Goal: Task Accomplishment & Management: Use online tool/utility

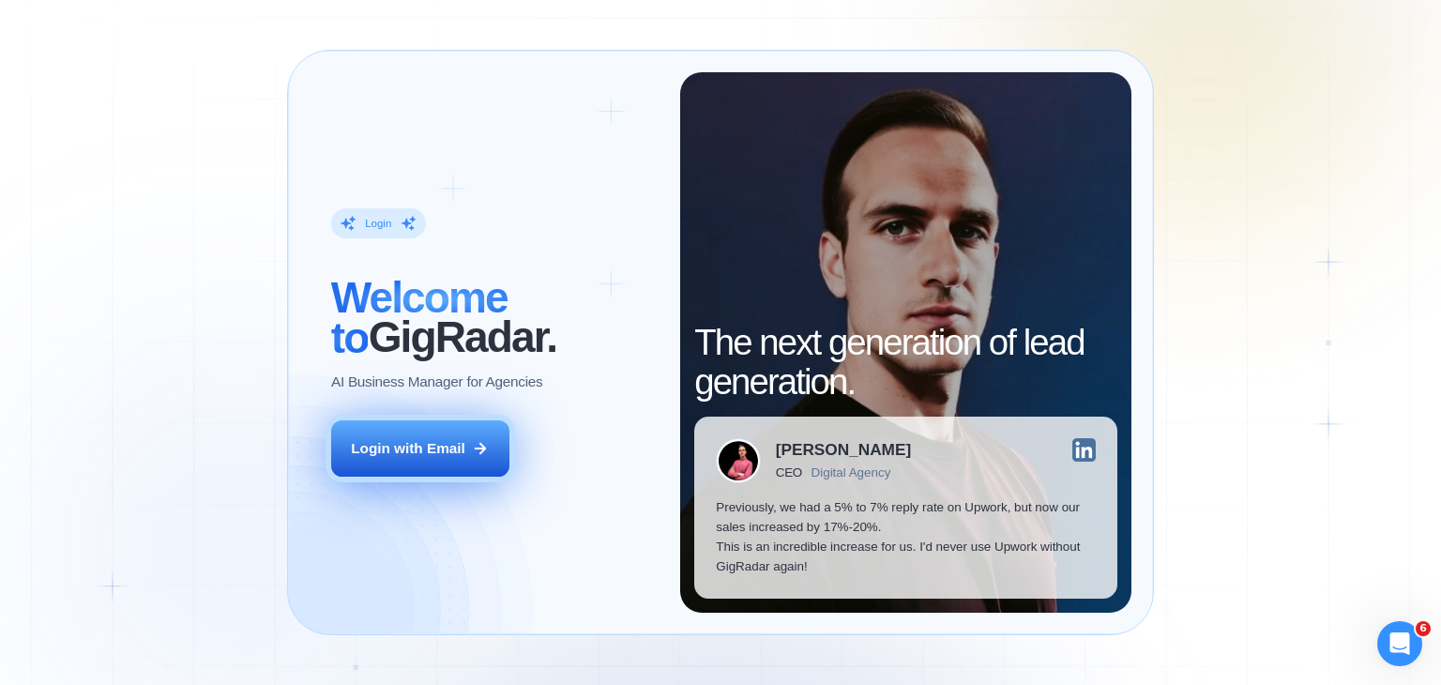
click at [488, 448] on icon at bounding box center [480, 448] width 17 height 17
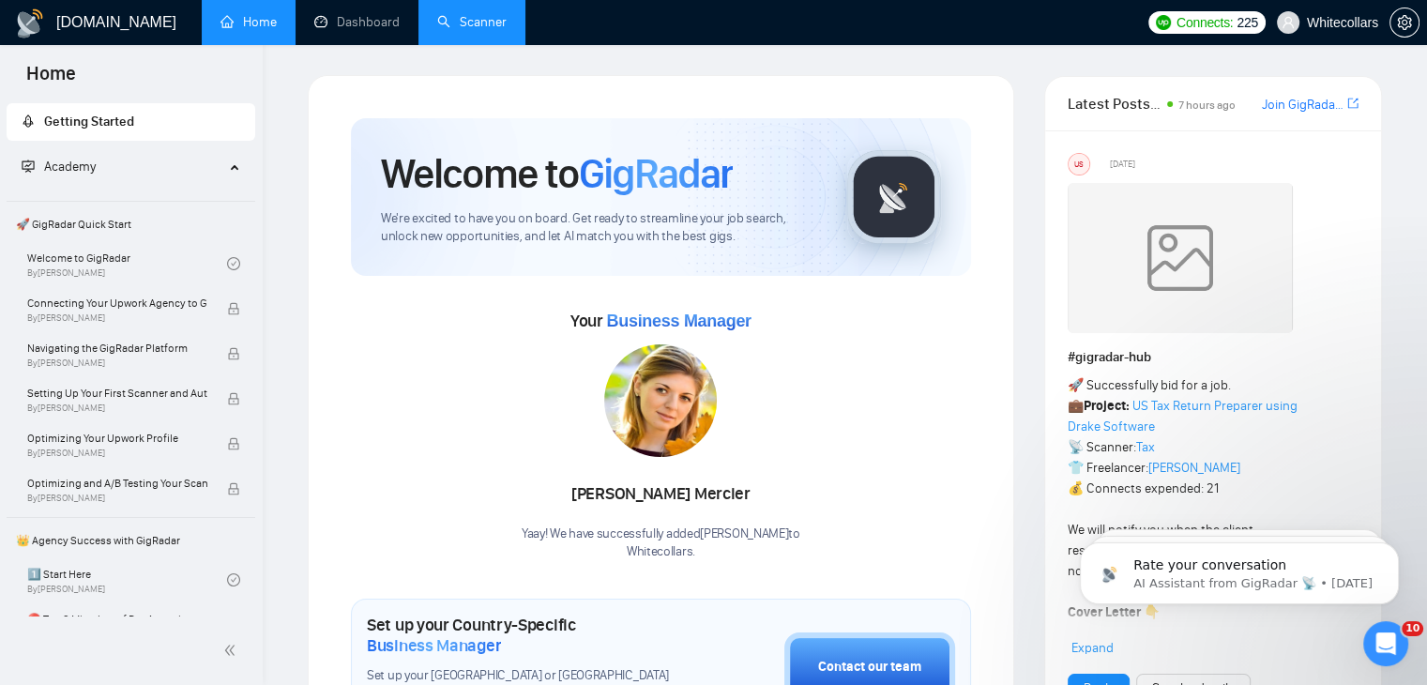
click at [447, 43] on li "Scanner" at bounding box center [472, 22] width 107 height 45
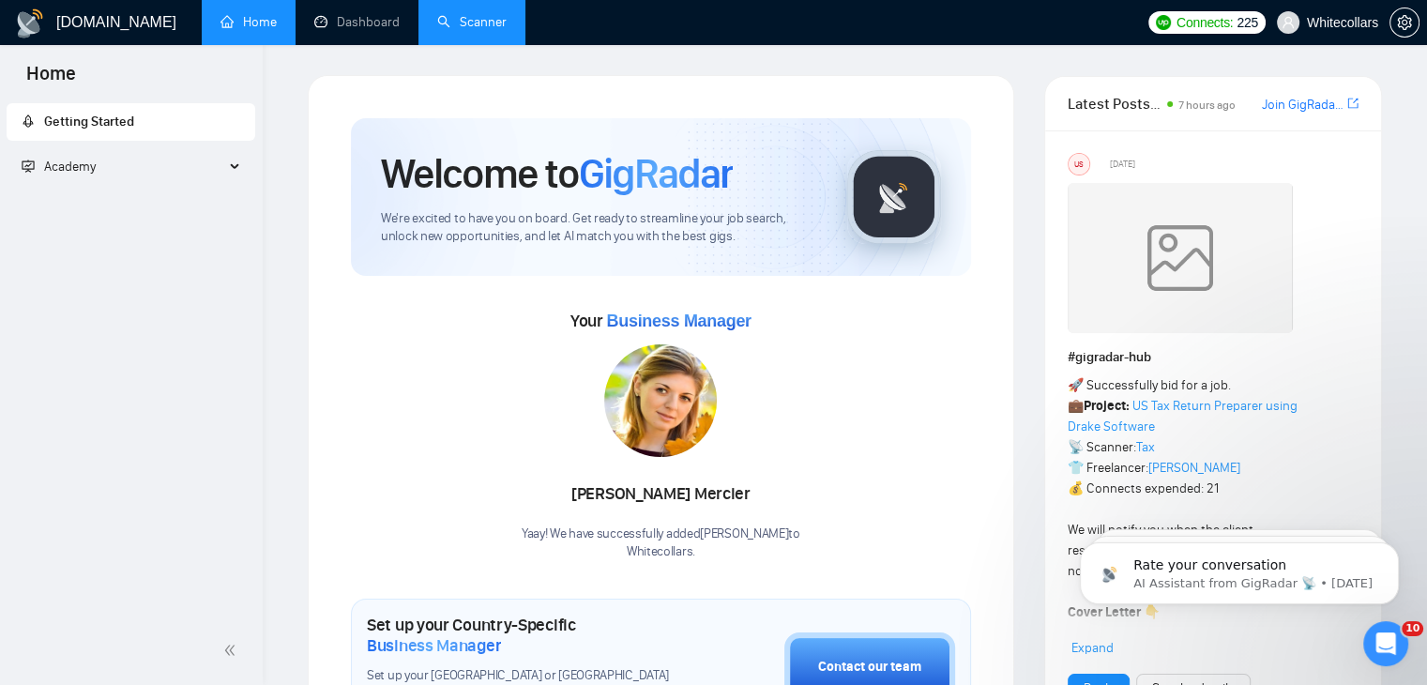
click at [484, 14] on link "Scanner" at bounding box center [471, 22] width 69 height 16
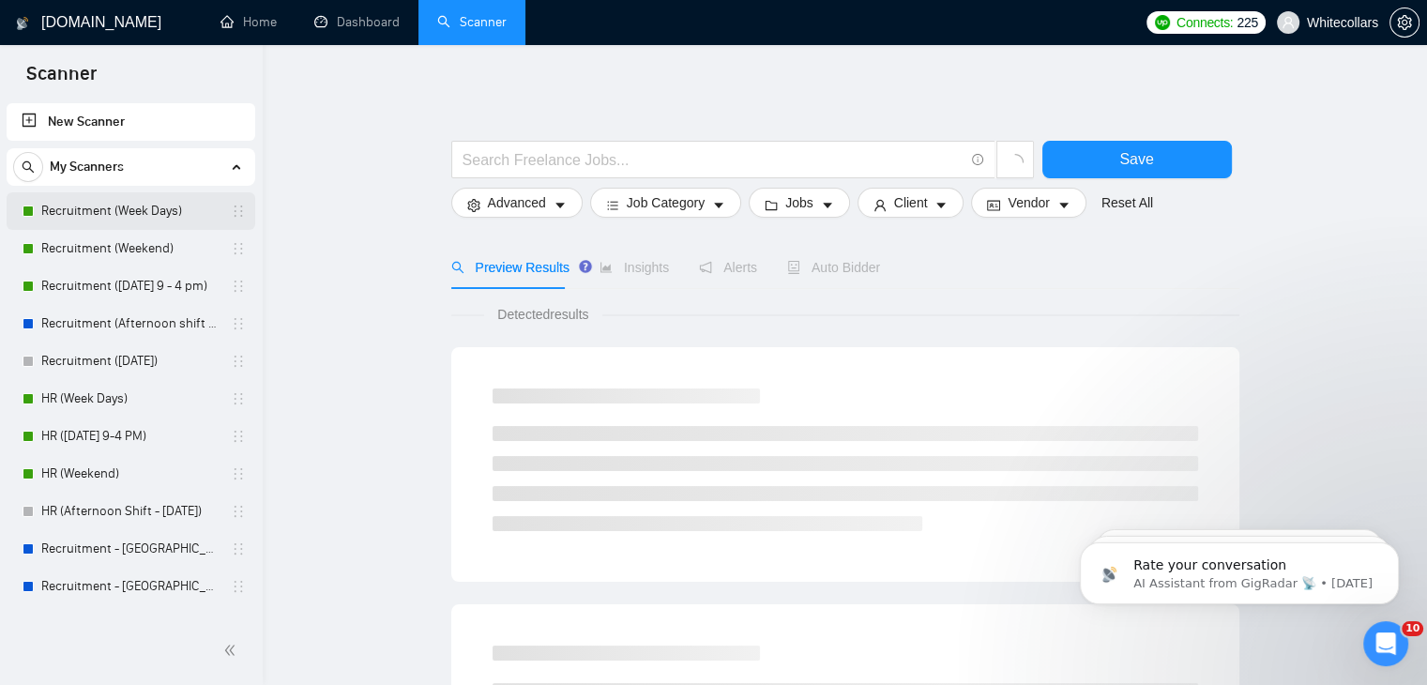
click at [89, 211] on link "Recruitment (Week Days)" at bounding box center [130, 211] width 178 height 38
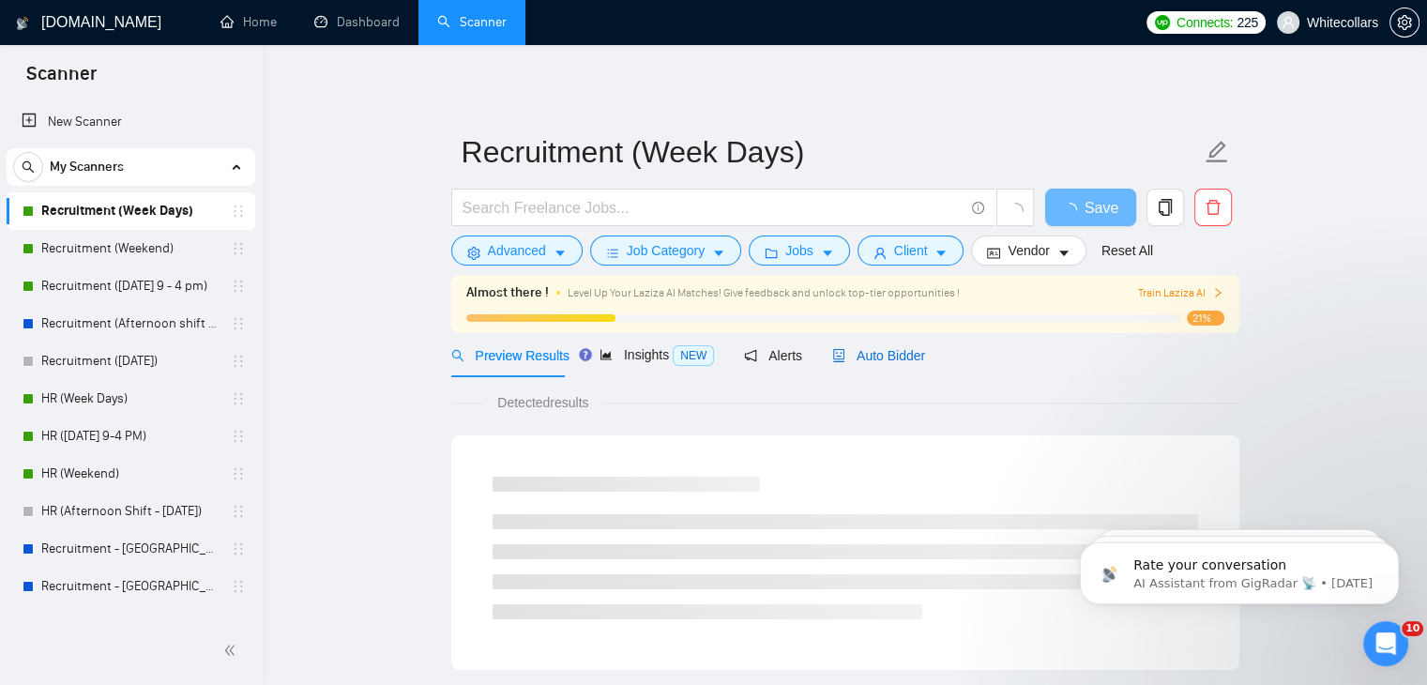
click at [874, 356] on span "Auto Bidder" at bounding box center [878, 355] width 93 height 15
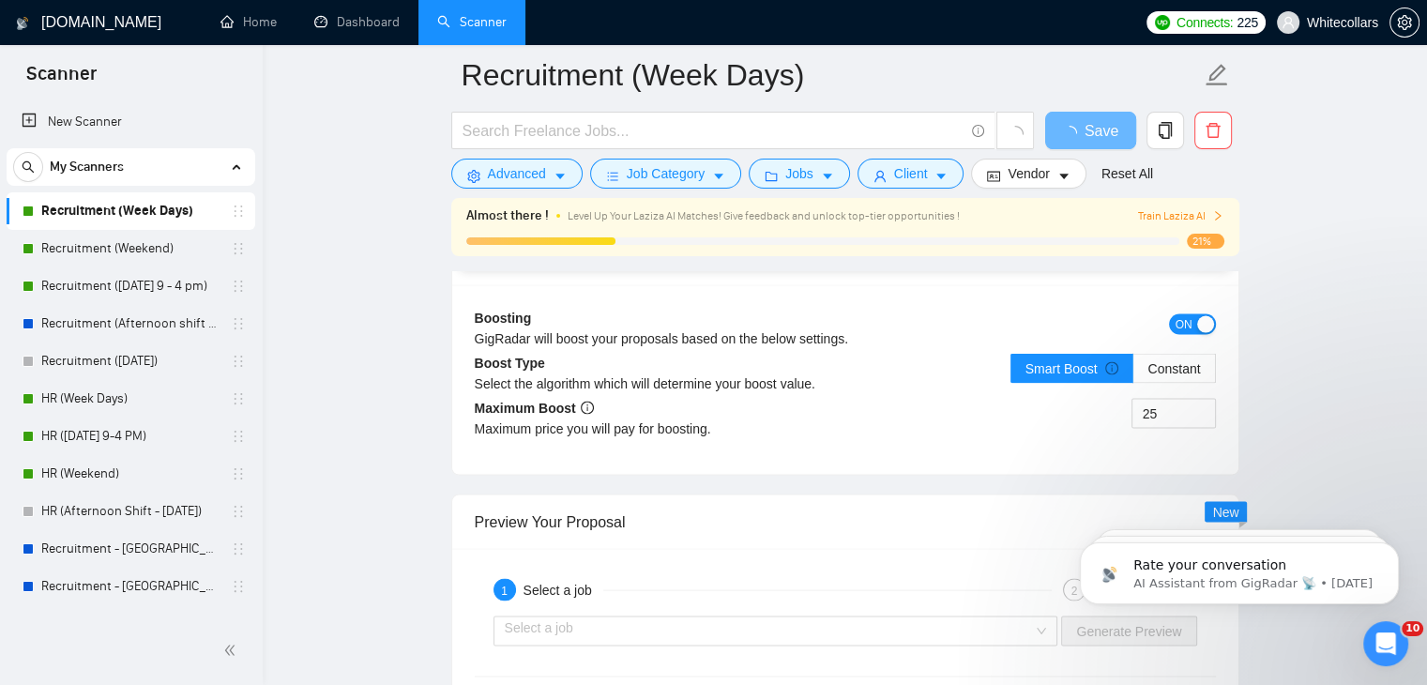
scroll to position [3710, 0]
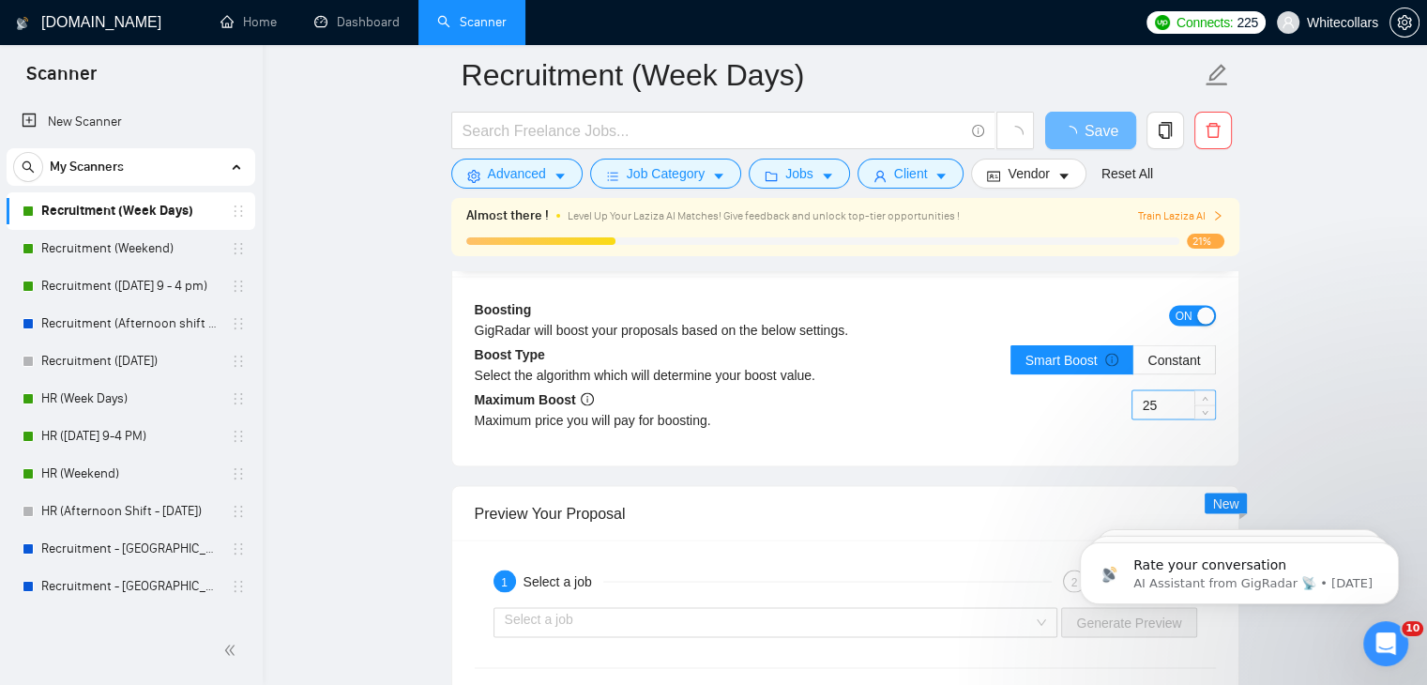
click at [1164, 398] on input "25" at bounding box center [1174, 405] width 83 height 28
type input "30"
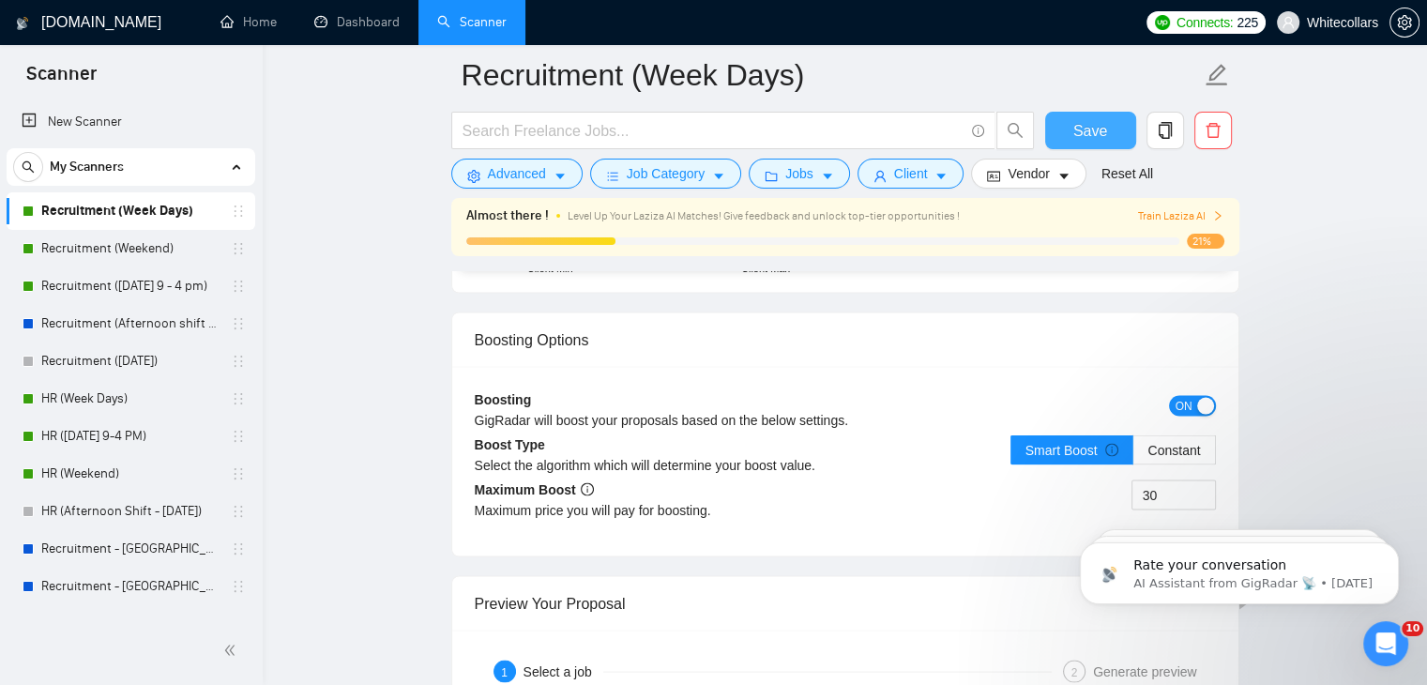
click at [1073, 121] on button "Save" at bounding box center [1090, 131] width 91 height 38
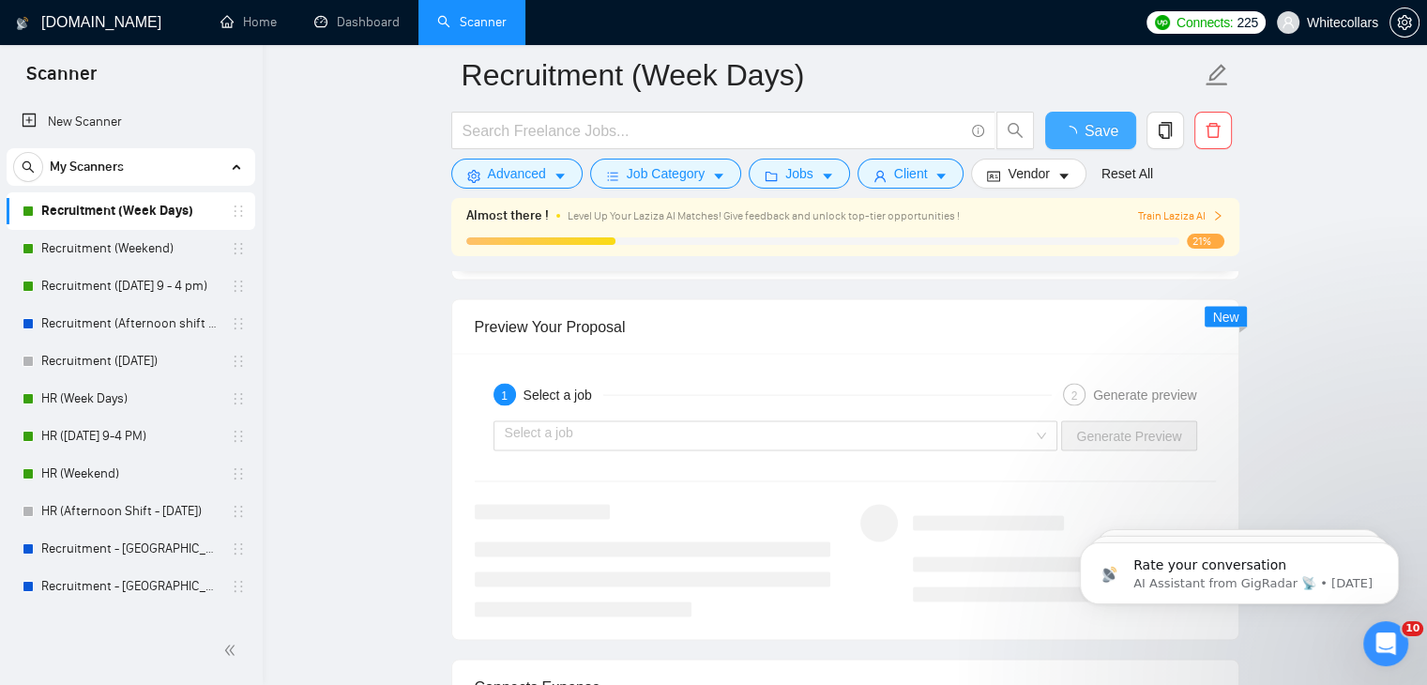
checkbox input "true"
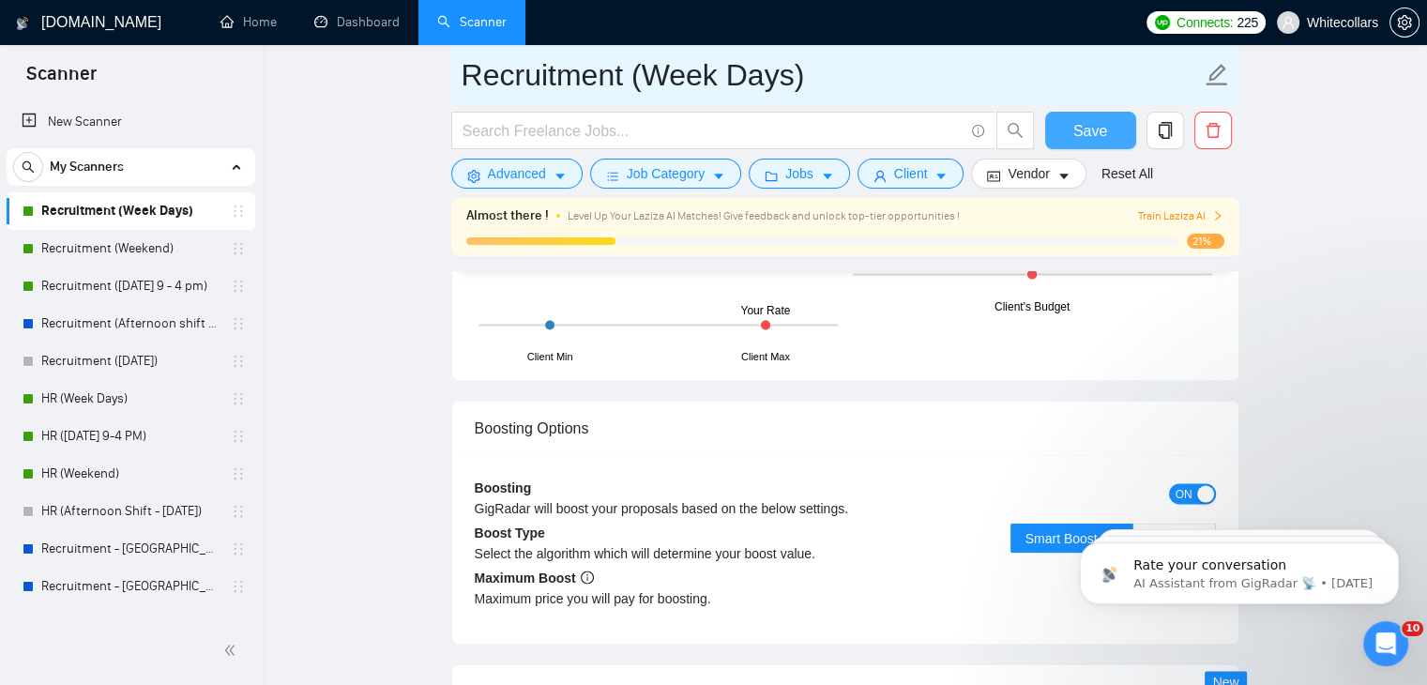
scroll to position [3619, 0]
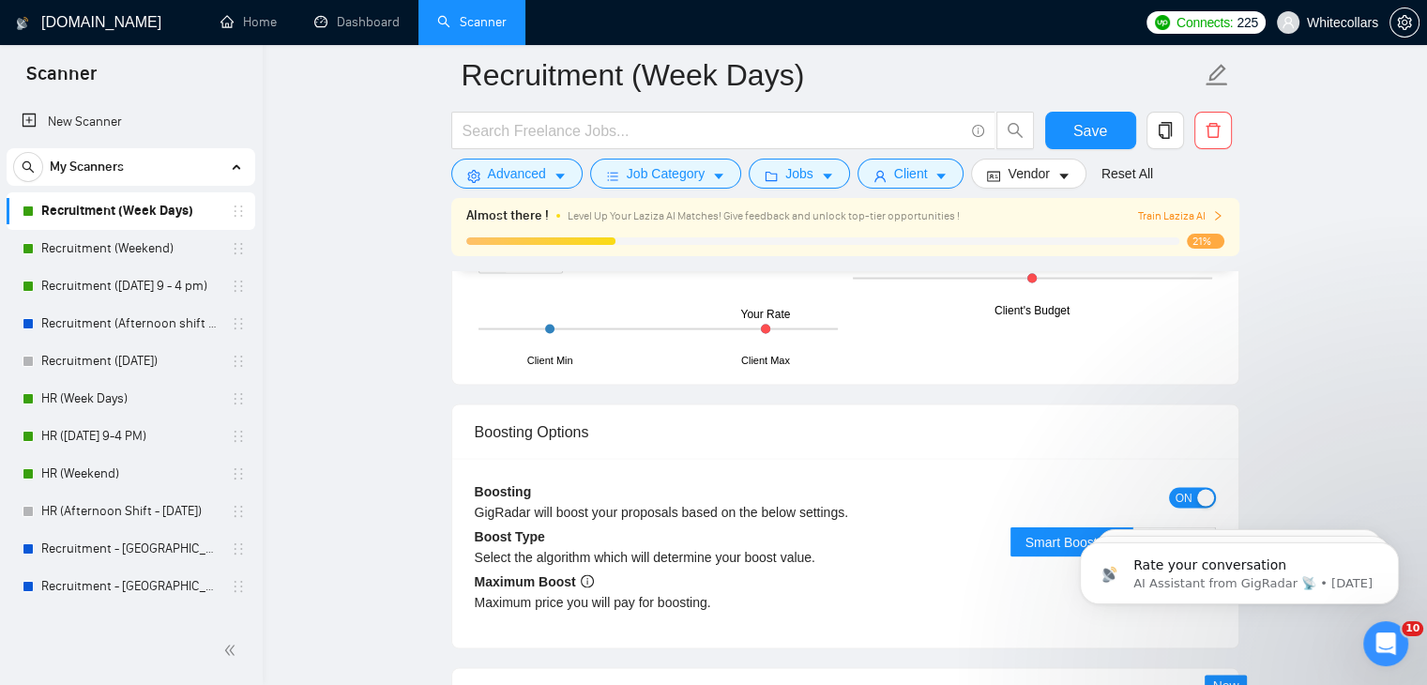
drag, startPoint x: 480, startPoint y: 196, endPoint x: 415, endPoint y: 226, distance: 71.4
click at [467, 199] on div "Recruitment (Week Days) Save Advanced Job Category Jobs Client Vendor Reset All…" at bounding box center [845, 158] width 788 height 226
click at [148, 259] on link "Recruitment (Weekend)" at bounding box center [130, 249] width 178 height 38
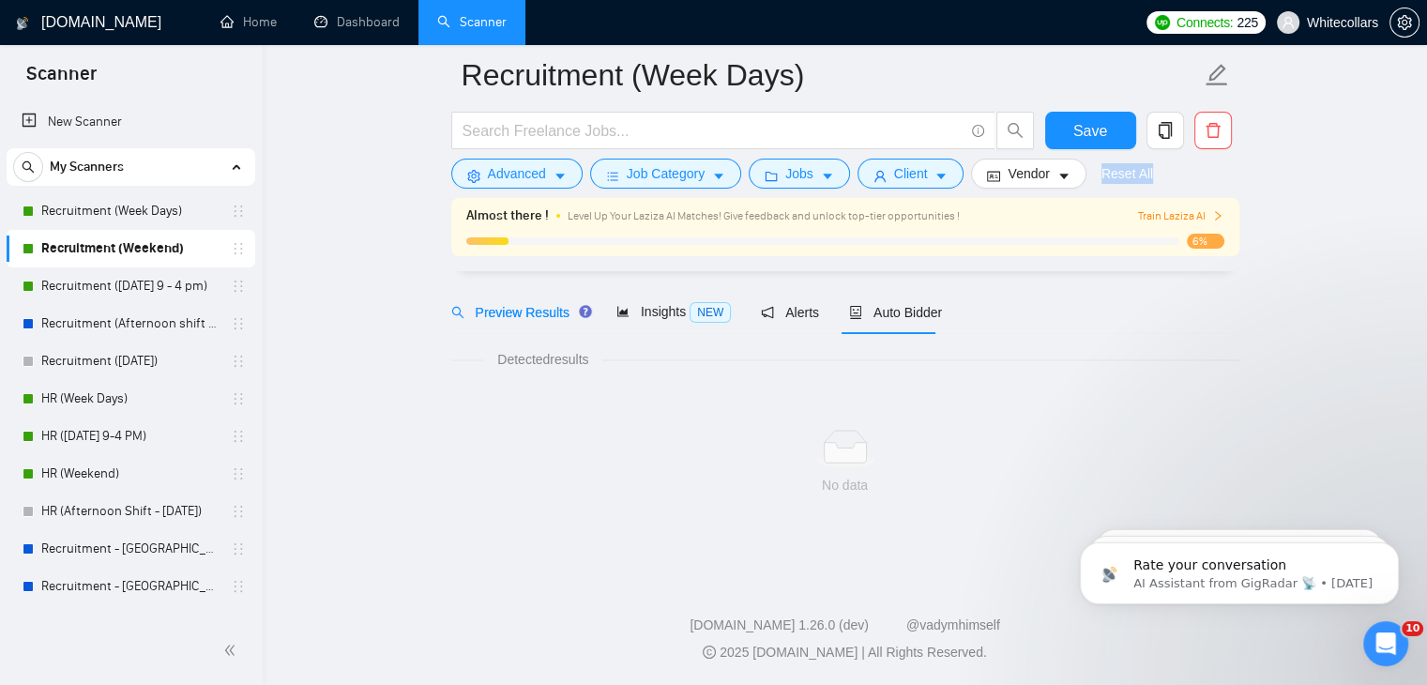
scroll to position [59, 0]
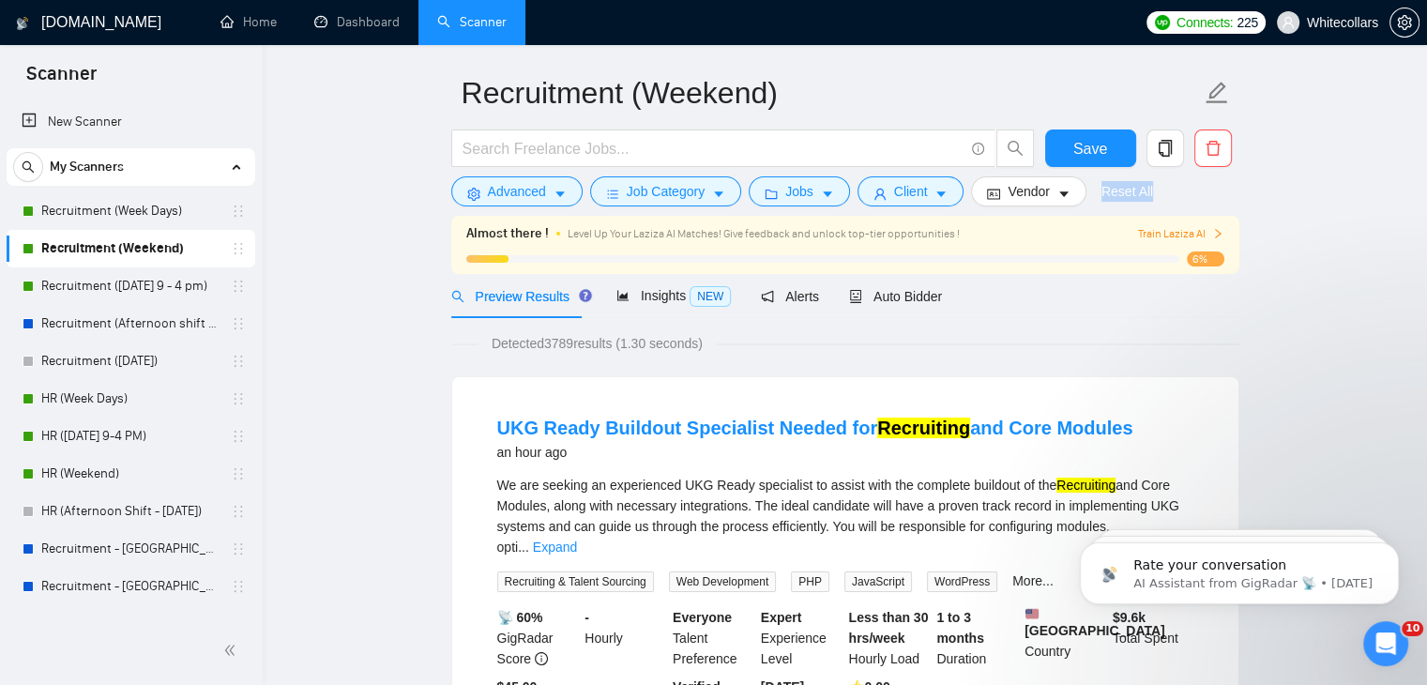
click at [1174, 196] on div "Advanced Job Category Jobs Client Vendor Reset All" at bounding box center [842, 191] width 788 height 30
click at [869, 305] on div "Auto Bidder" at bounding box center [895, 296] width 93 height 21
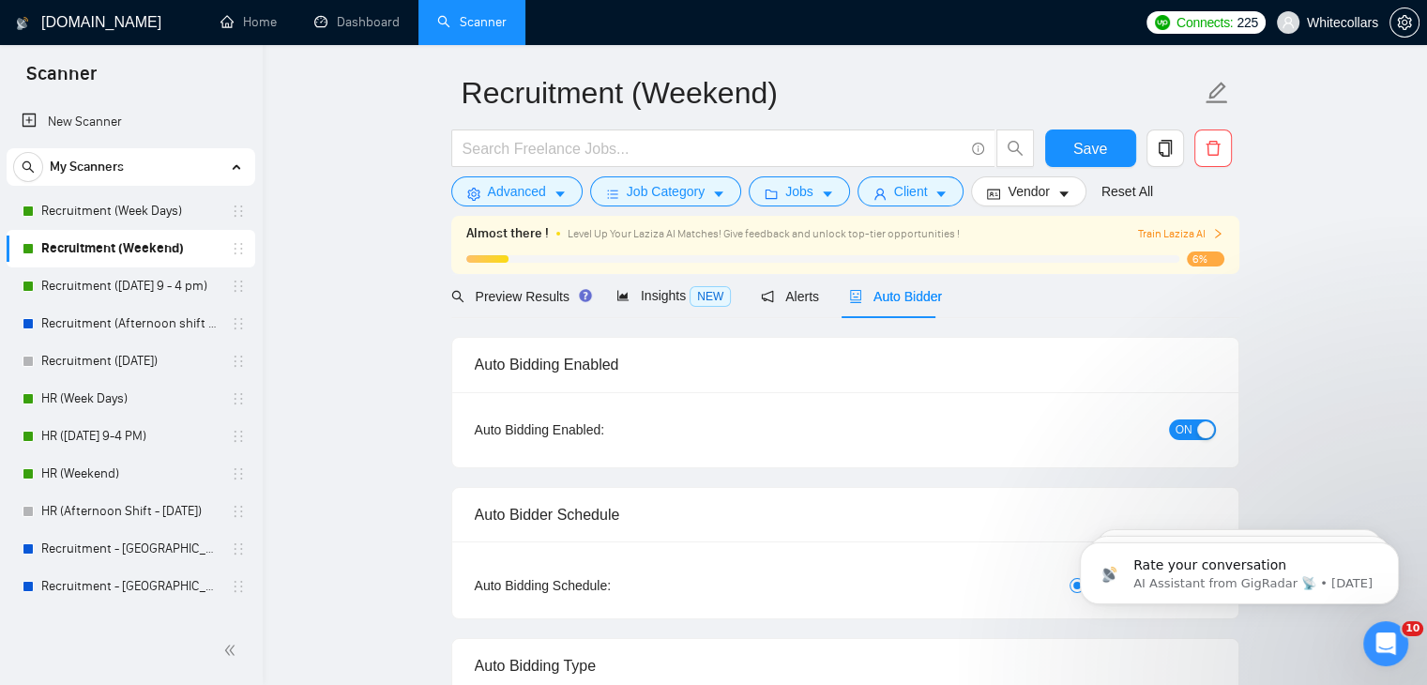
radio input "false"
radio input "true"
checkbox input "true"
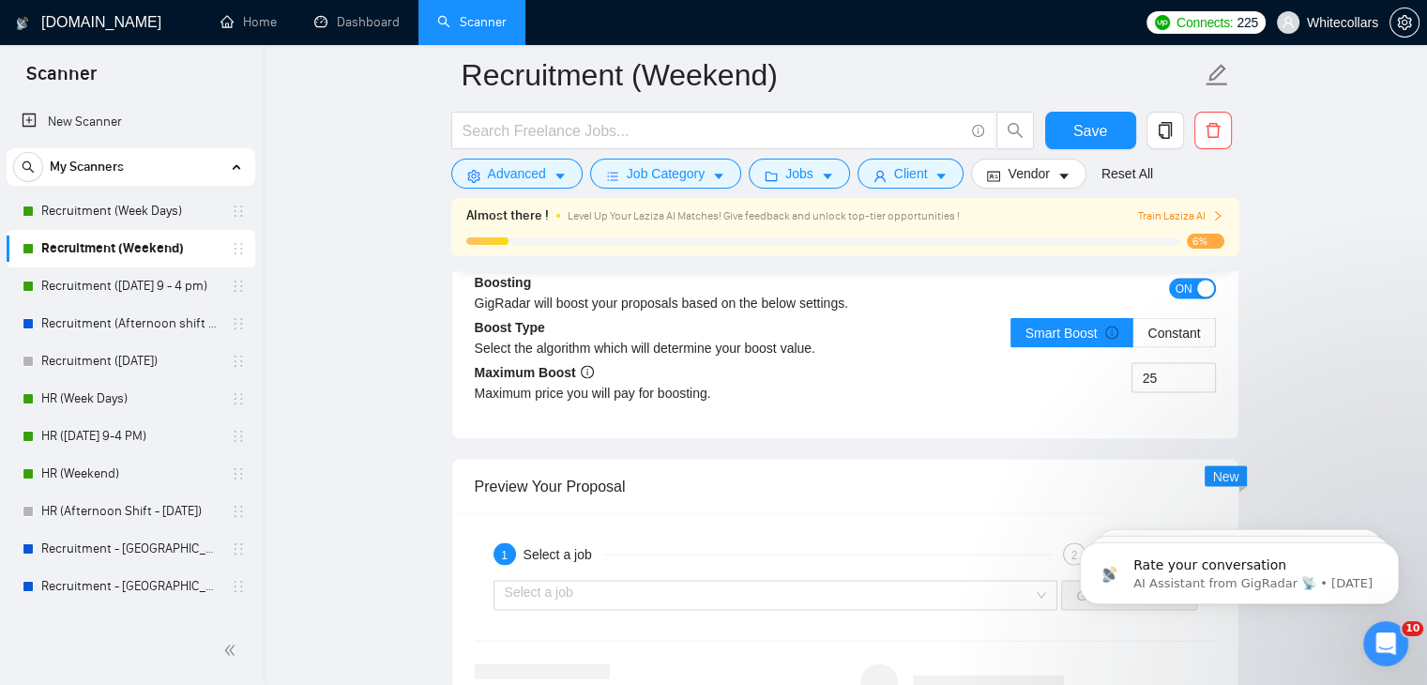
scroll to position [3760, 0]
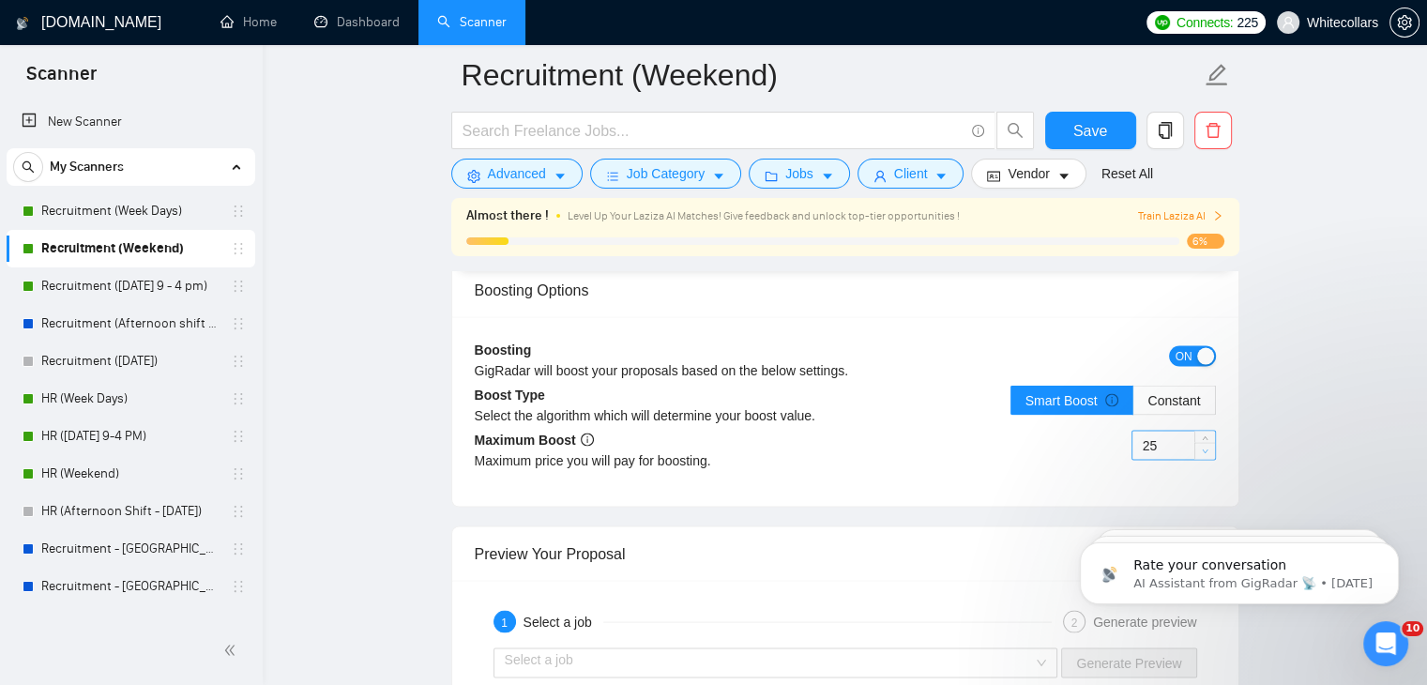
click at [1196, 453] on span "Decrease Value" at bounding box center [1205, 451] width 21 height 17
click at [1212, 432] on span "Increase Value" at bounding box center [1205, 440] width 21 height 17
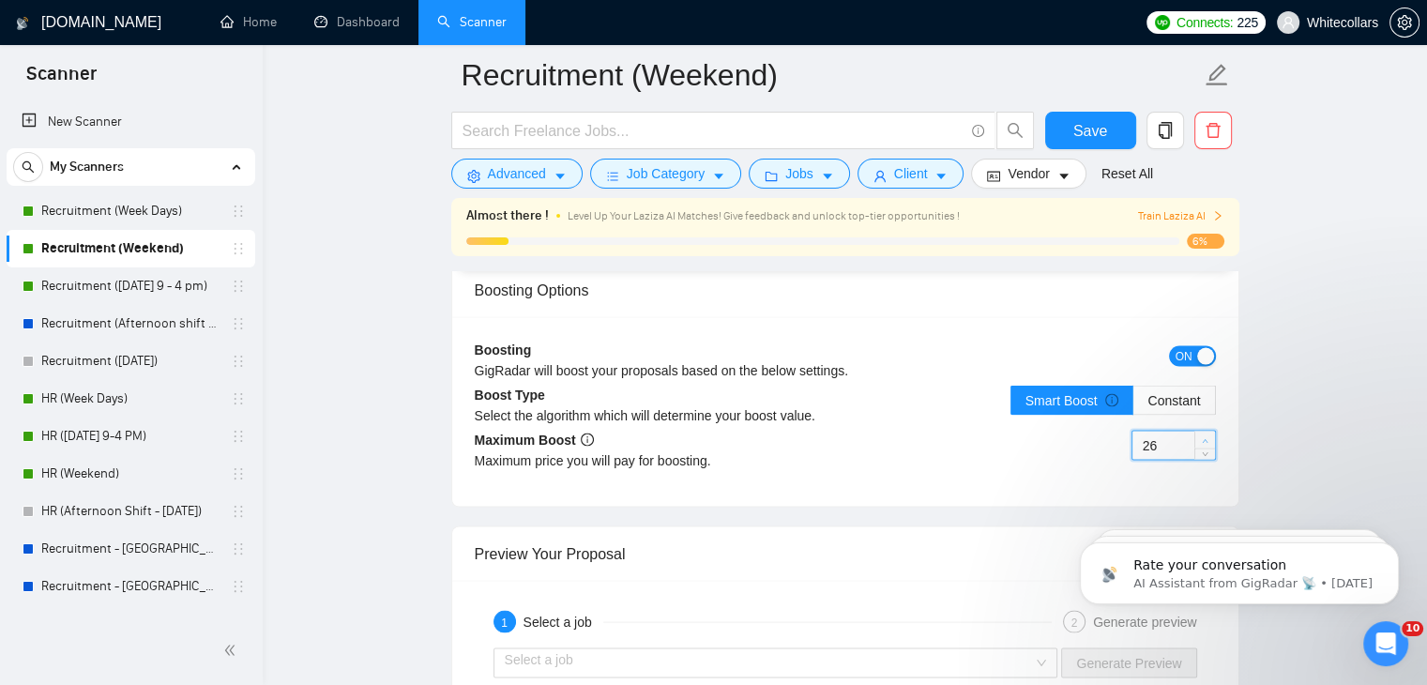
click at [1212, 432] on span "Increase Value" at bounding box center [1205, 440] width 21 height 17
type input "30"
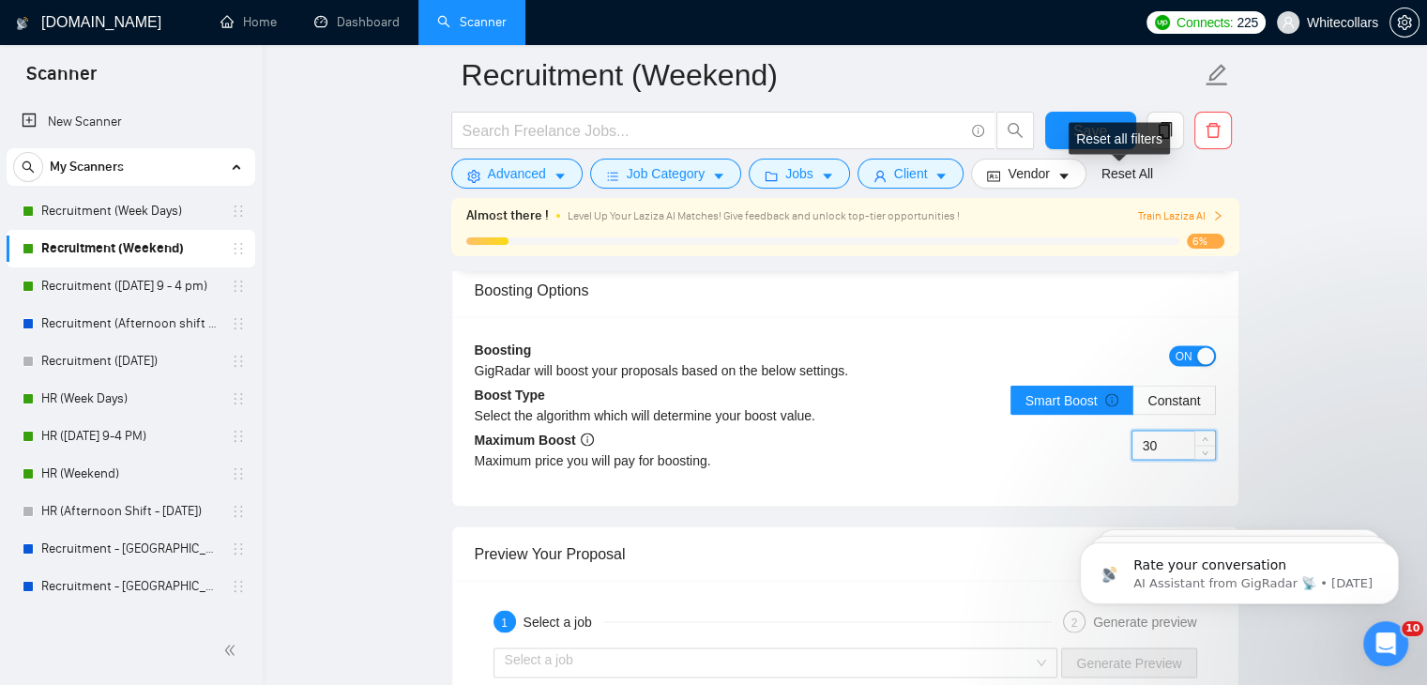
click at [1098, 142] on div "Reset all filters" at bounding box center [1119, 139] width 101 height 32
click at [1078, 126] on div "Reset all filters" at bounding box center [1119, 139] width 101 height 32
click at [1066, 124] on button "Save" at bounding box center [1090, 131] width 91 height 38
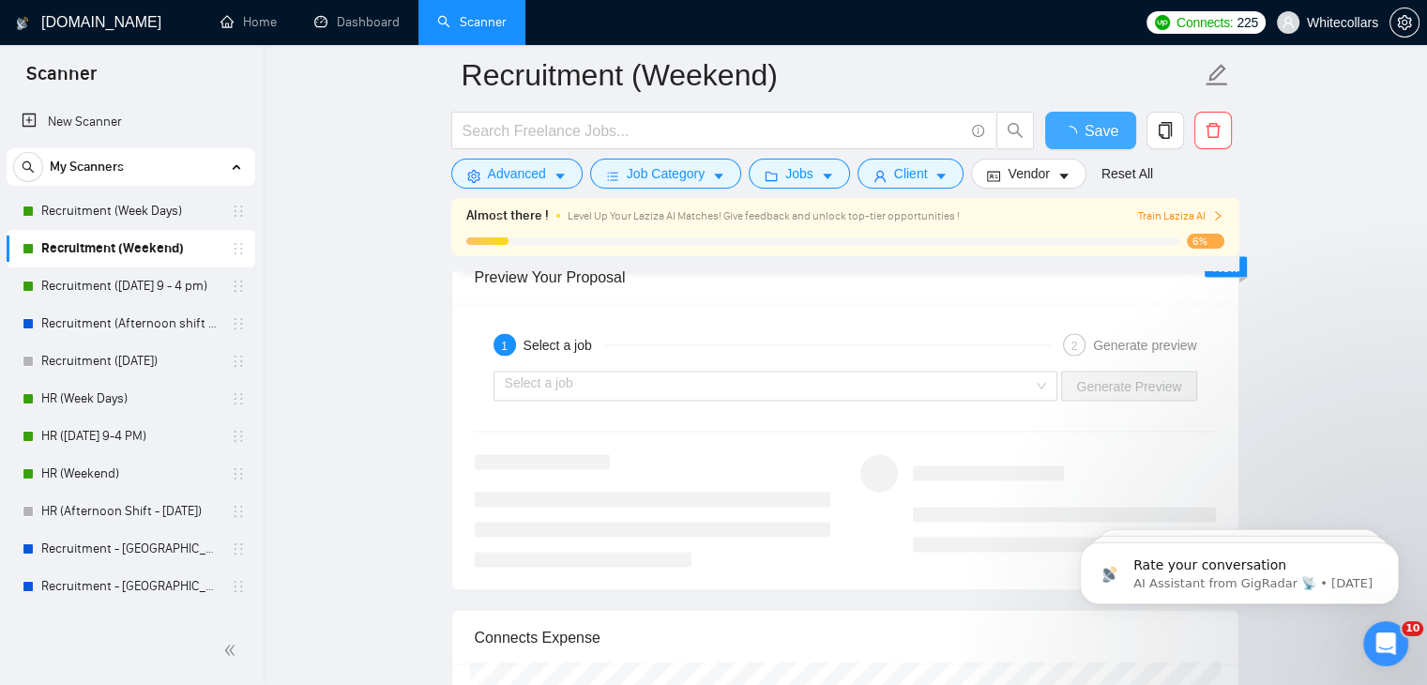
checkbox input "true"
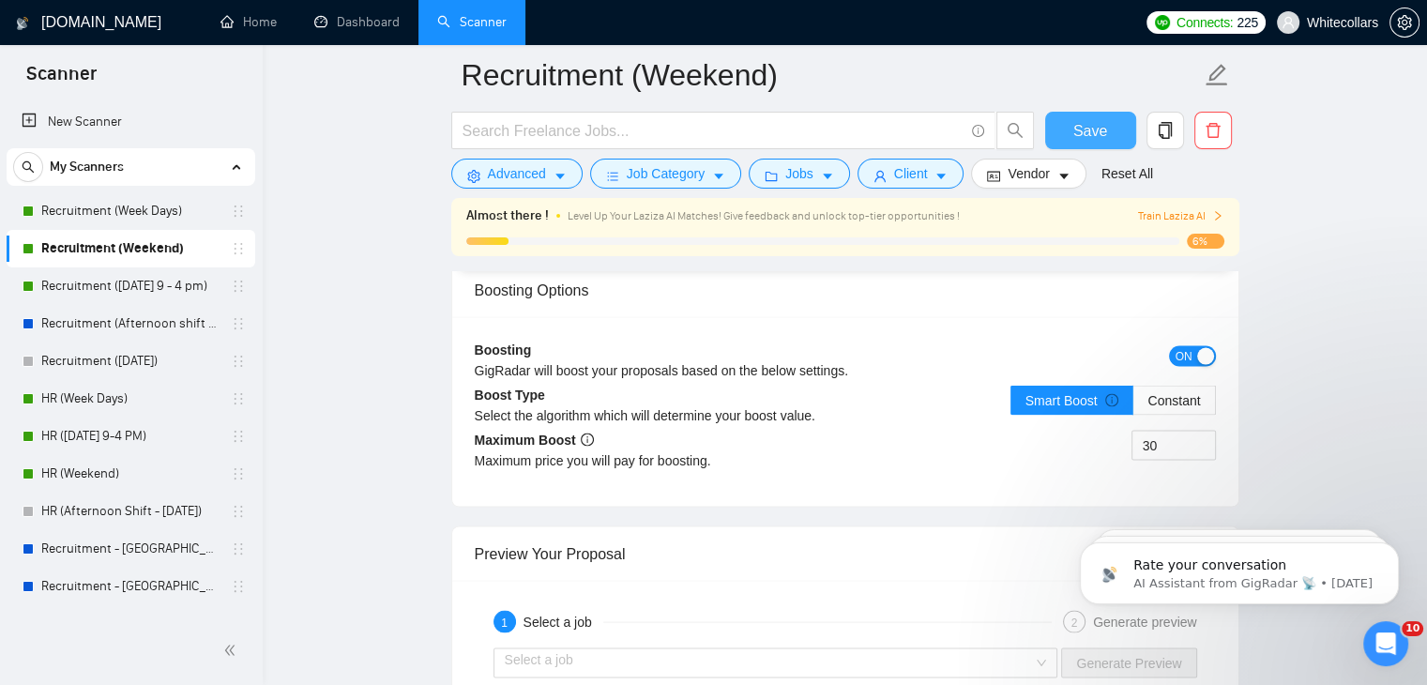
click at [1085, 136] on span "Save" at bounding box center [1091, 130] width 34 height 23
click at [105, 280] on link "Recruitment ([DATE] 9 - 4 pm)" at bounding box center [130, 286] width 178 height 38
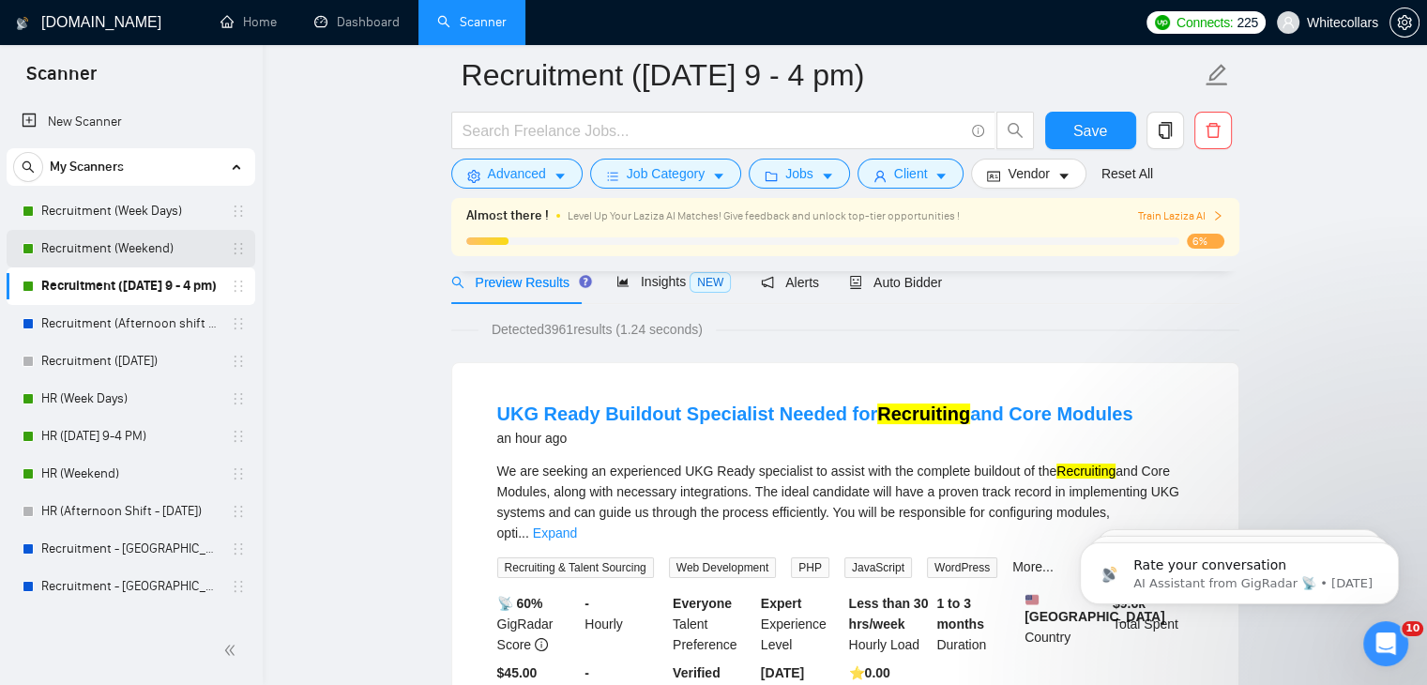
scroll to position [447, 0]
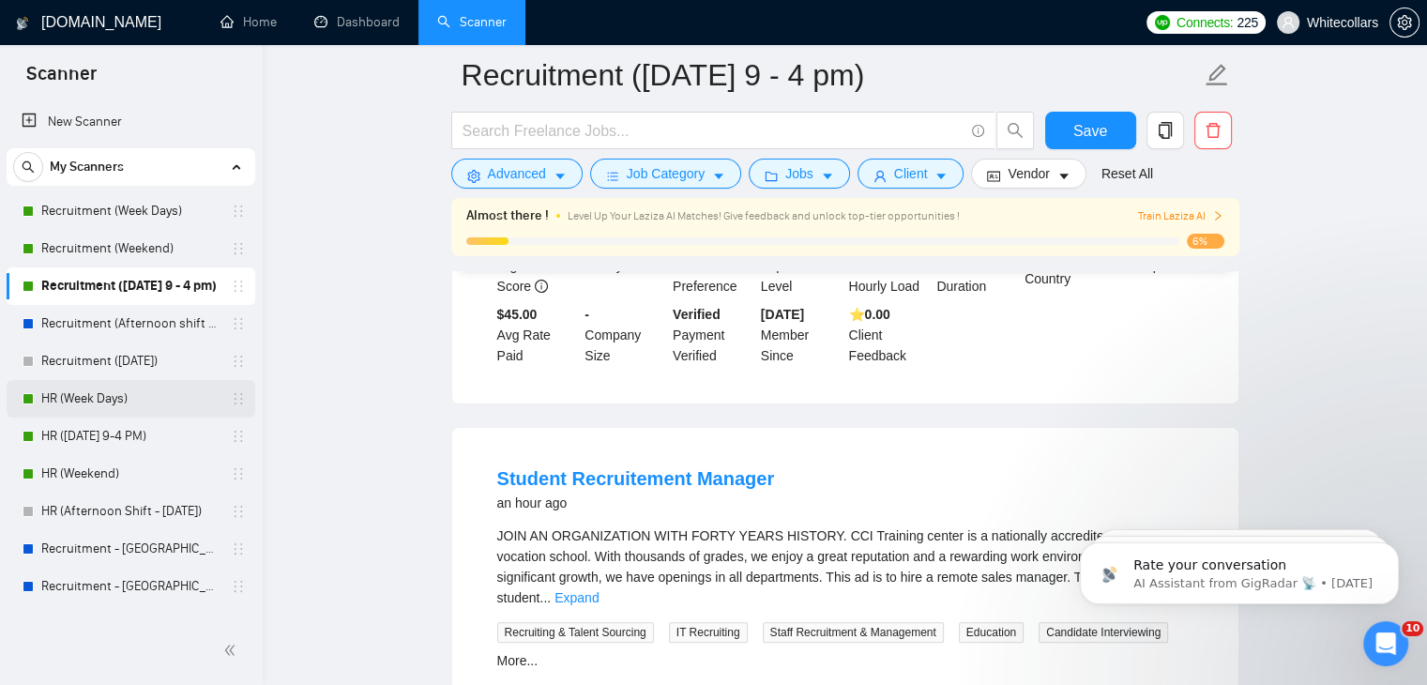
click at [120, 408] on link "HR (Week Days)" at bounding box center [130, 399] width 178 height 38
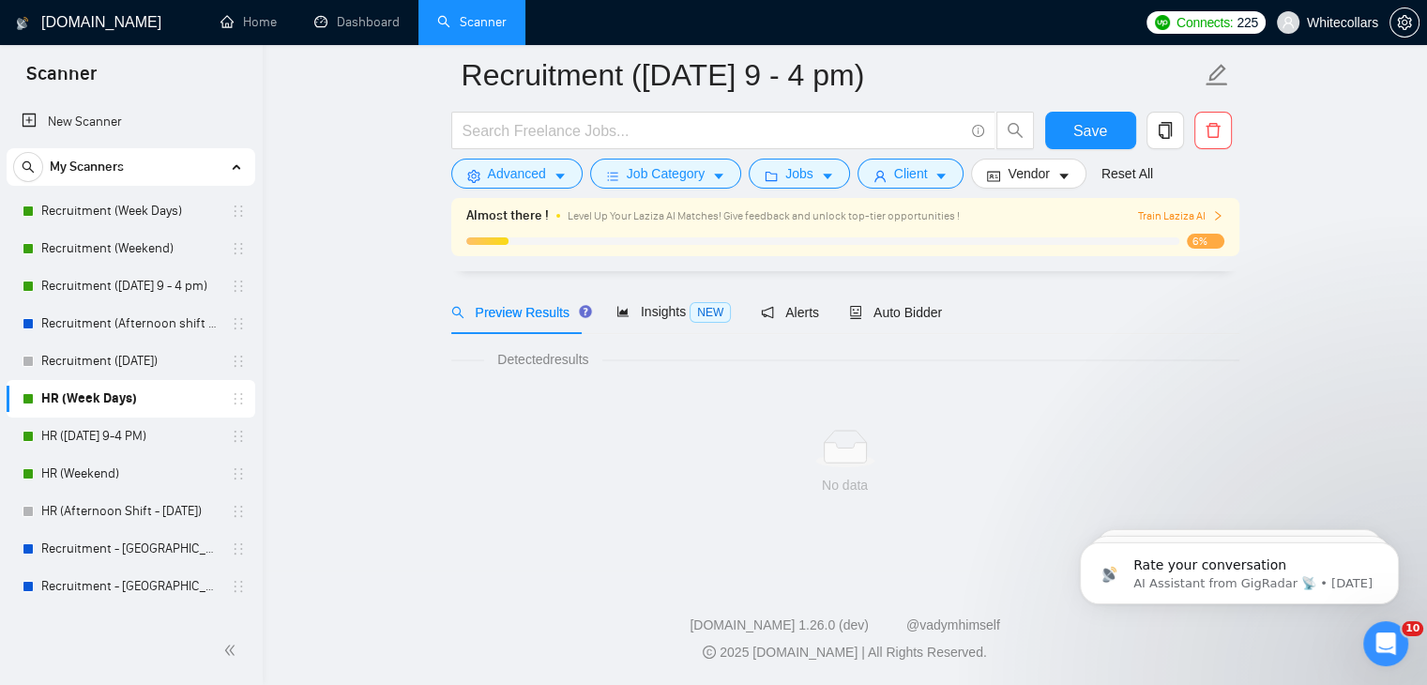
scroll to position [59, 0]
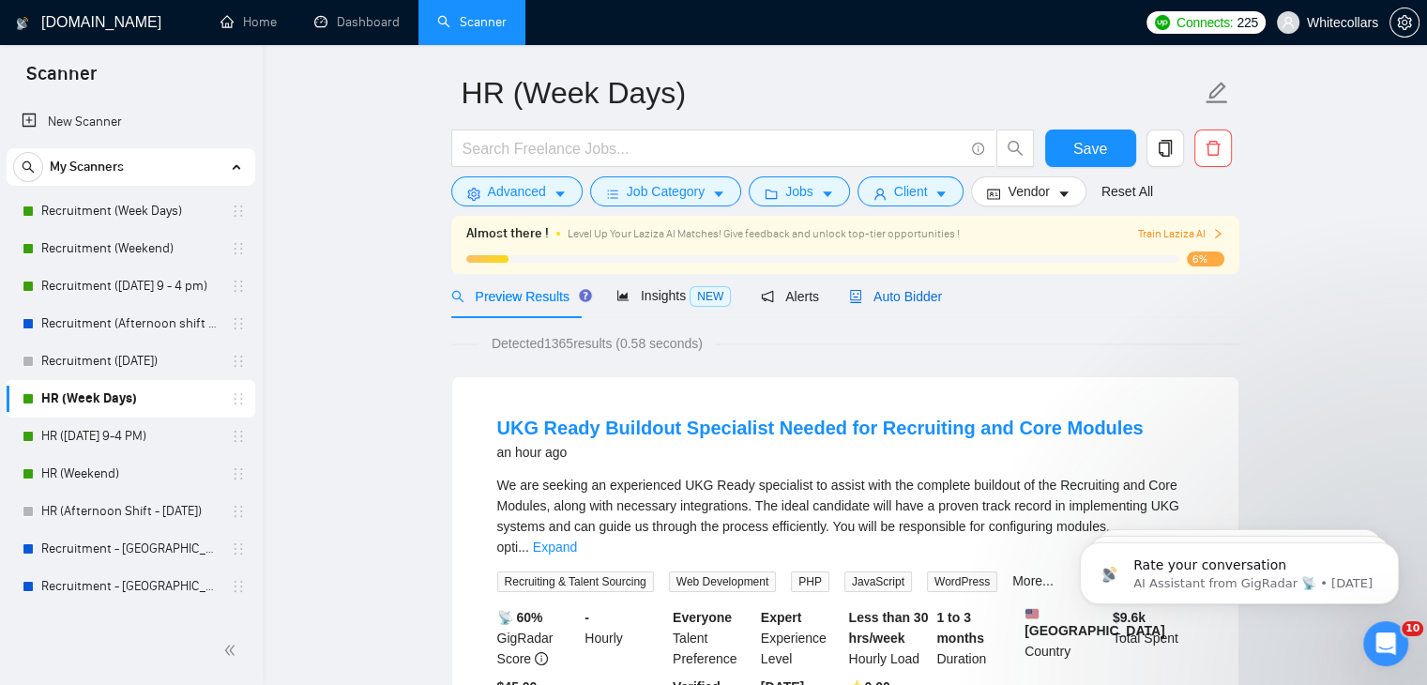
click at [890, 305] on div "Auto Bidder" at bounding box center [895, 296] width 93 height 21
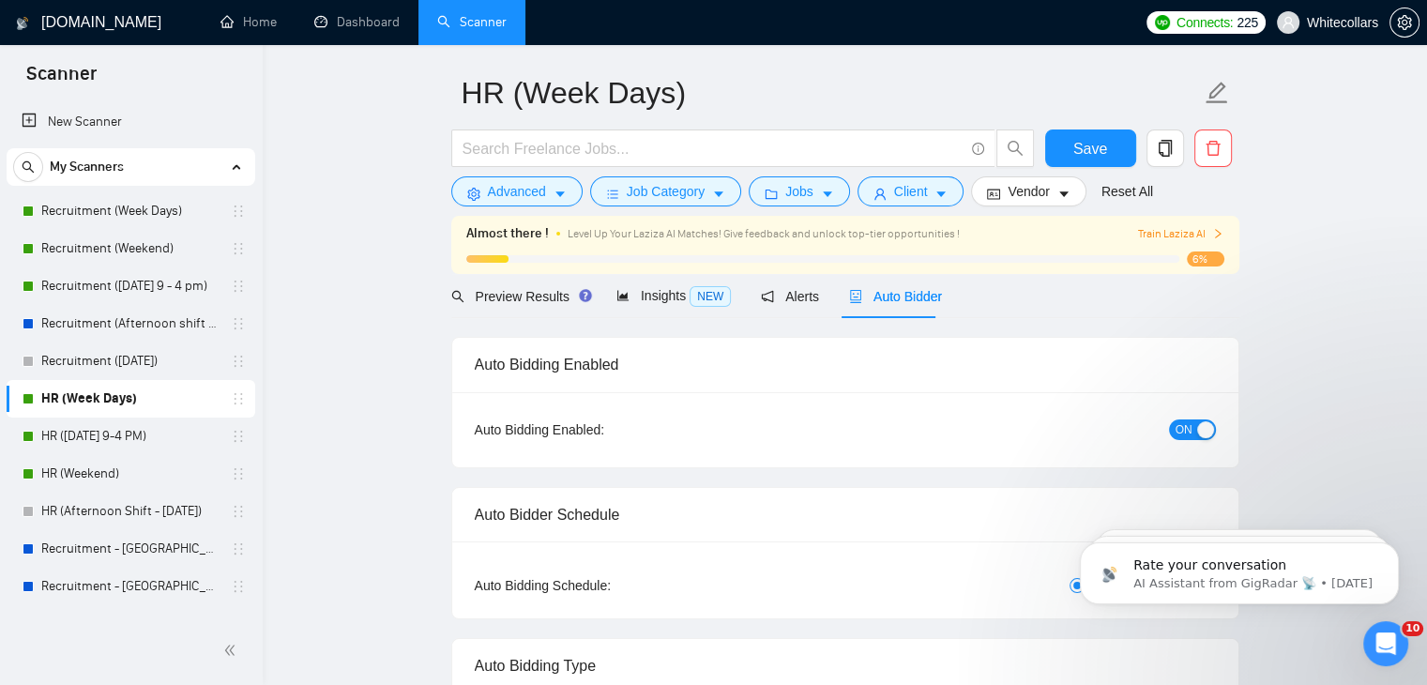
radio input "false"
radio input "true"
checkbox input "true"
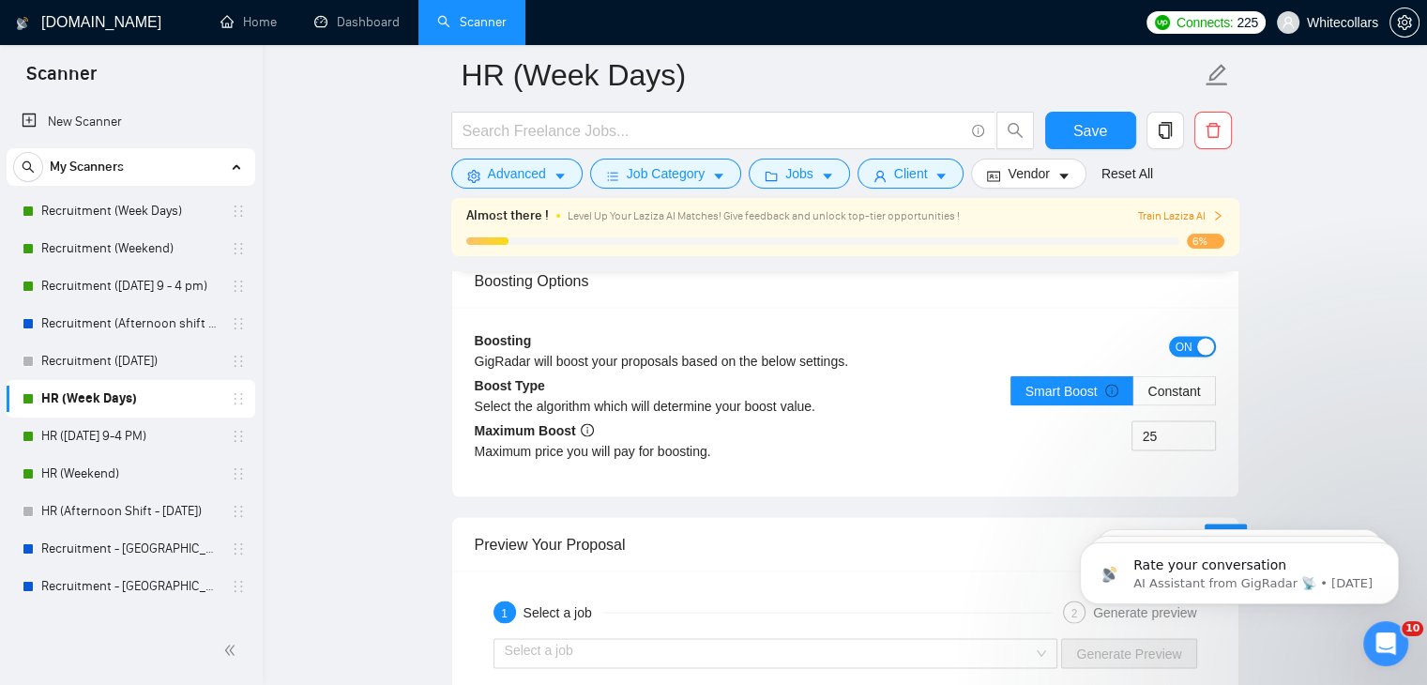
scroll to position [3645, 0]
drag, startPoint x: 1184, startPoint y: 451, endPoint x: 1170, endPoint y: 434, distance: 22.0
click at [1170, 434] on div "25" at bounding box center [1174, 446] width 84 height 53
click at [1170, 434] on input "25" at bounding box center [1174, 435] width 83 height 28
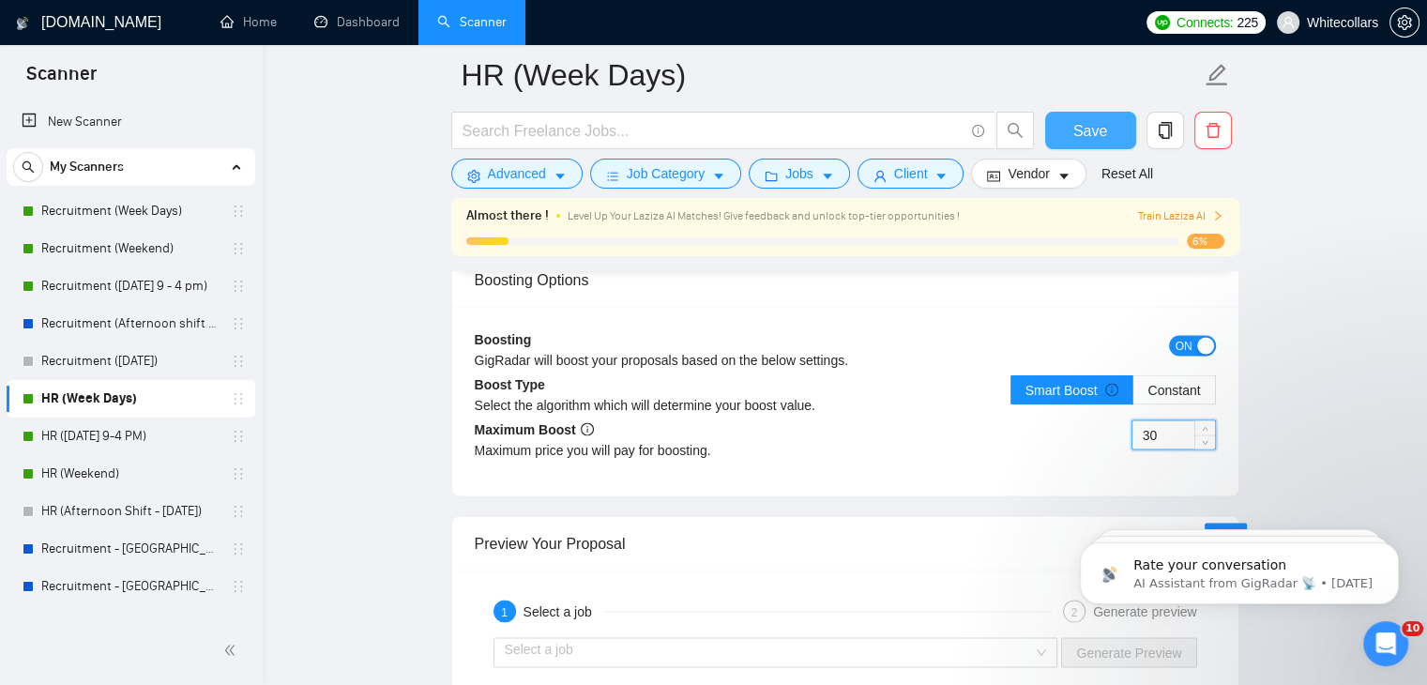
type input "30"
click at [1081, 117] on button "Save" at bounding box center [1090, 131] width 91 height 38
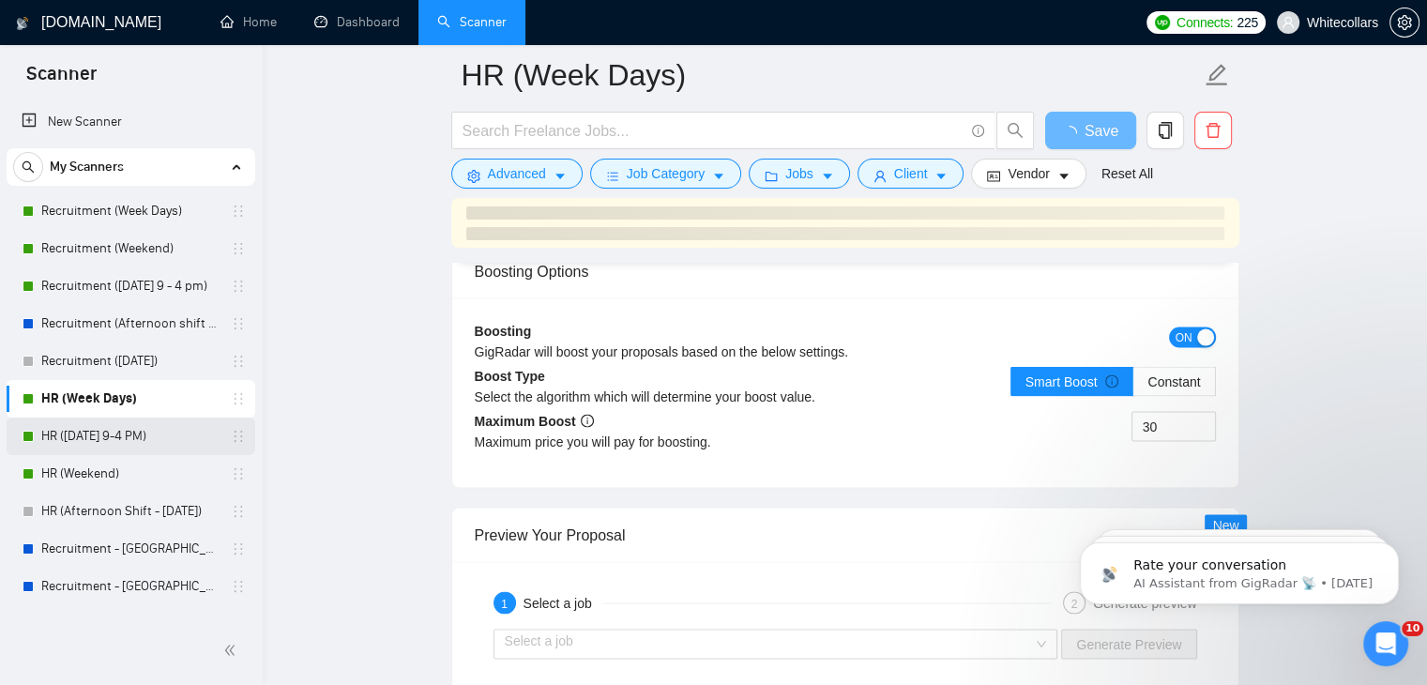
click at [75, 433] on link "HR ([DATE] 9-4 PM)" at bounding box center [130, 437] width 178 height 38
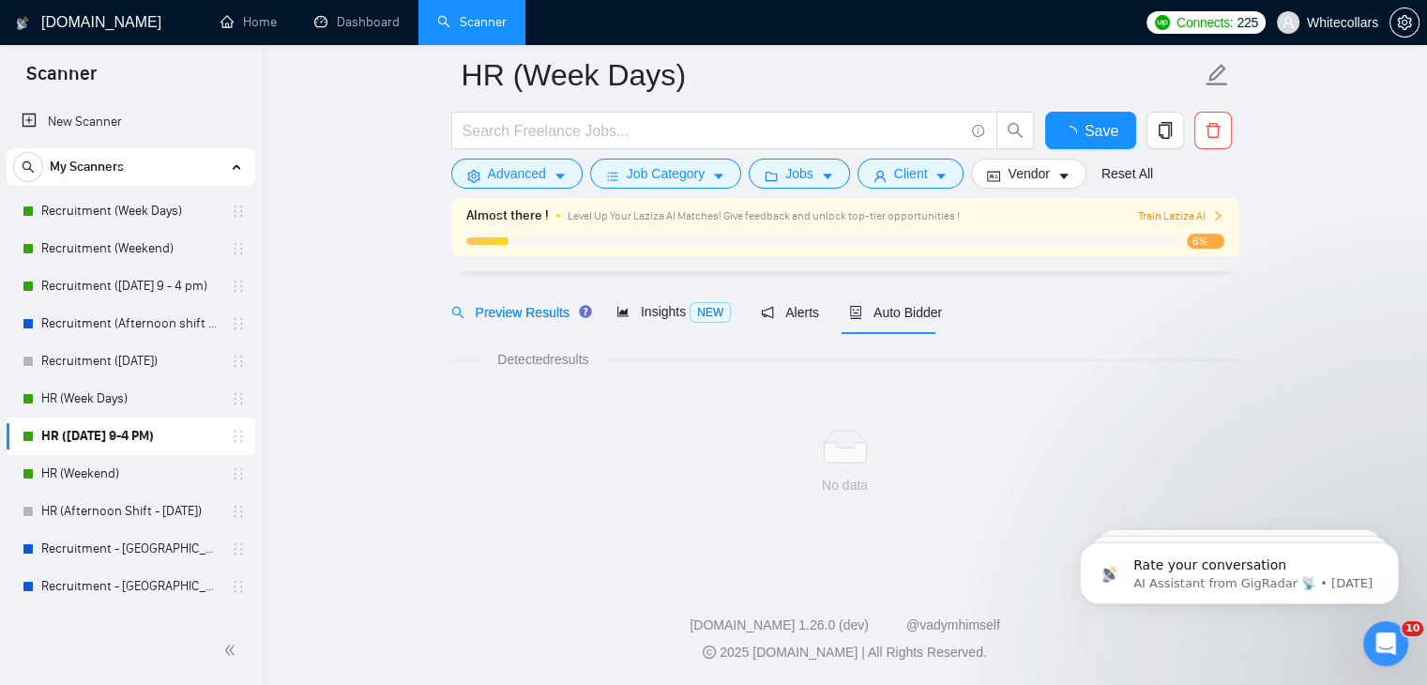
scroll to position [59, 0]
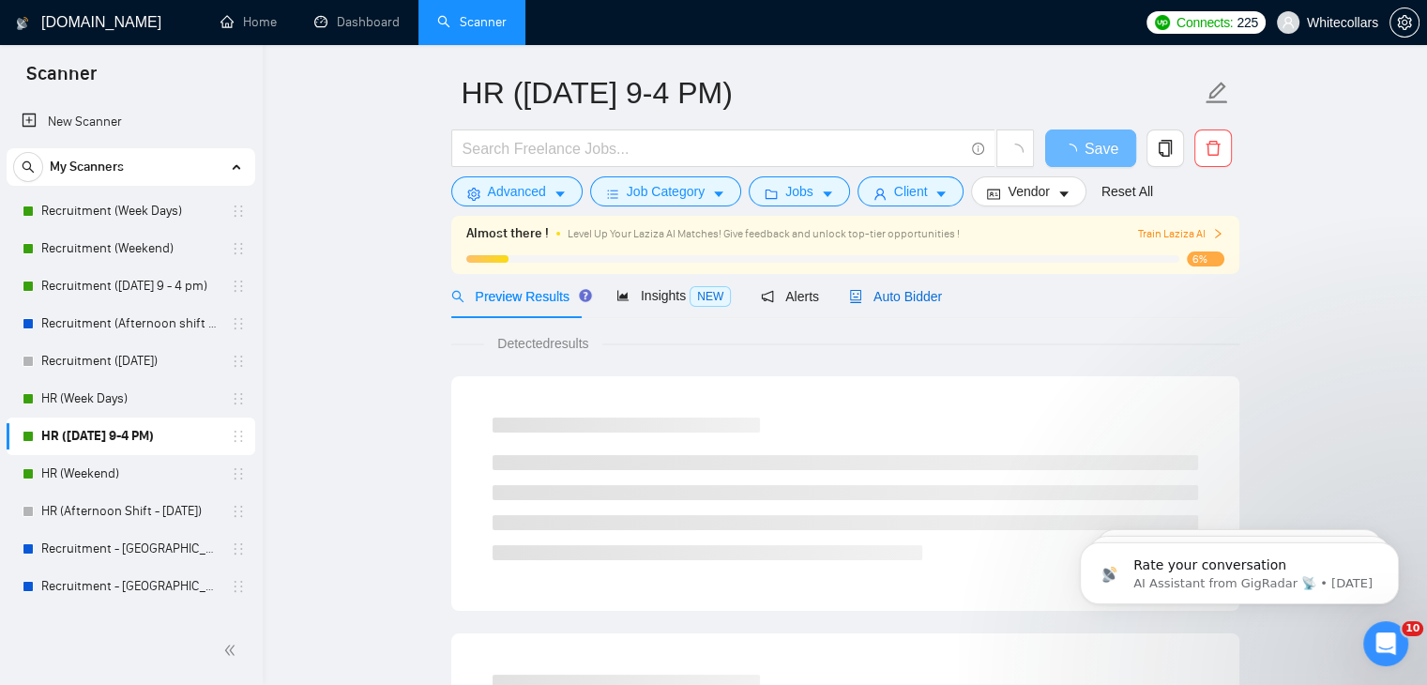
click at [916, 305] on div "Auto Bidder" at bounding box center [895, 296] width 93 height 21
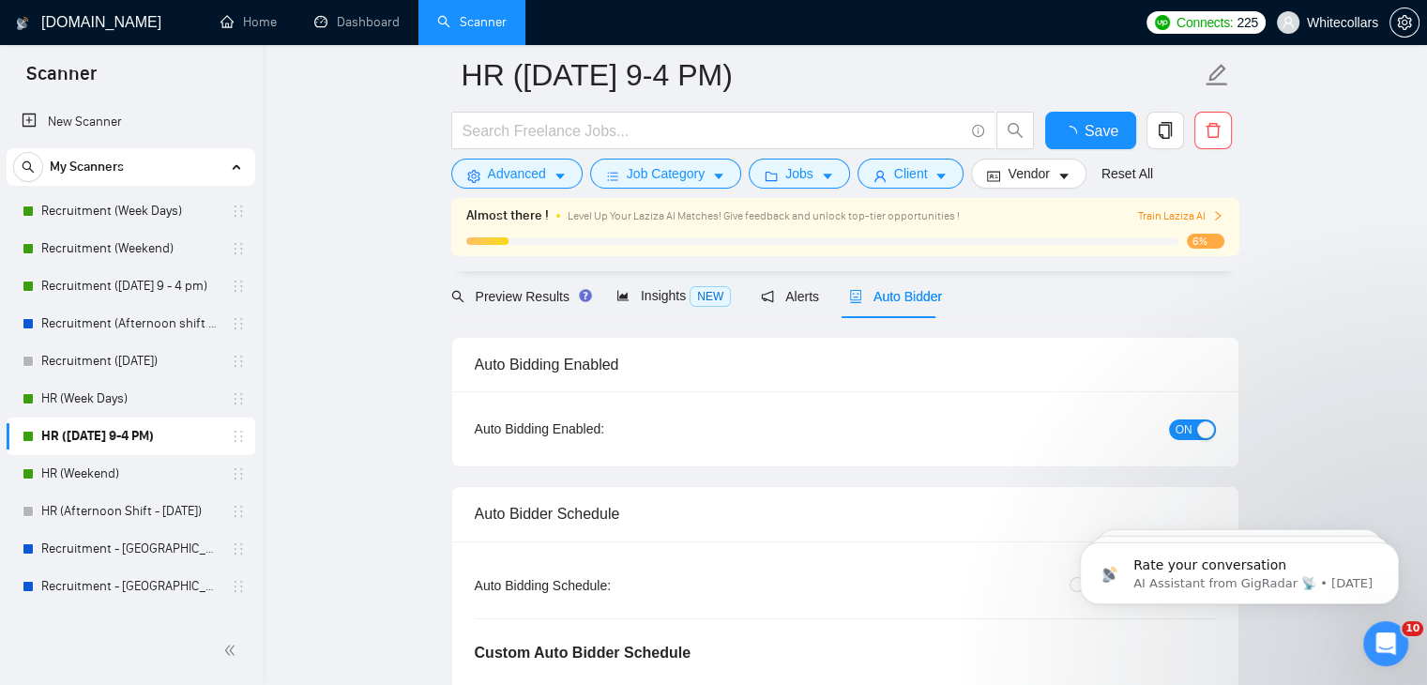
scroll to position [1199, 0]
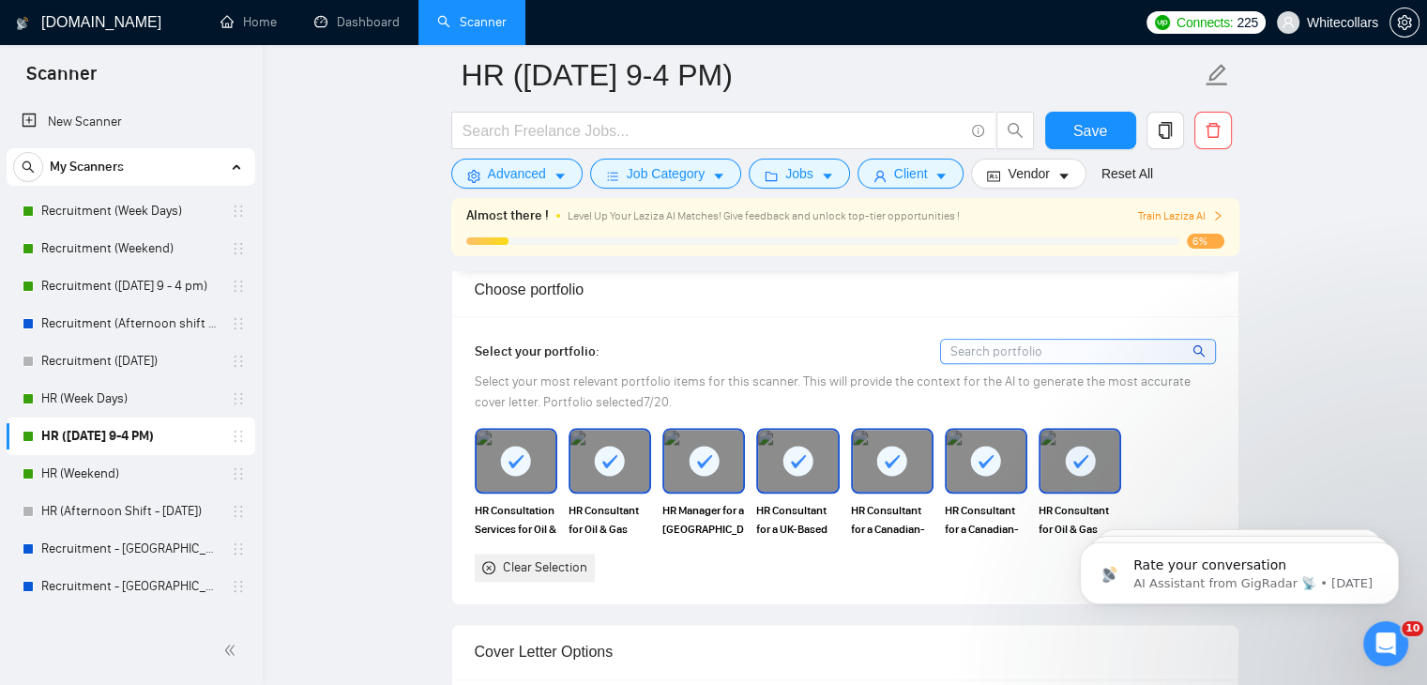
click at [604, 466] on div "HR Consultant for Oil & Gas Company" at bounding box center [610, 483] width 83 height 111
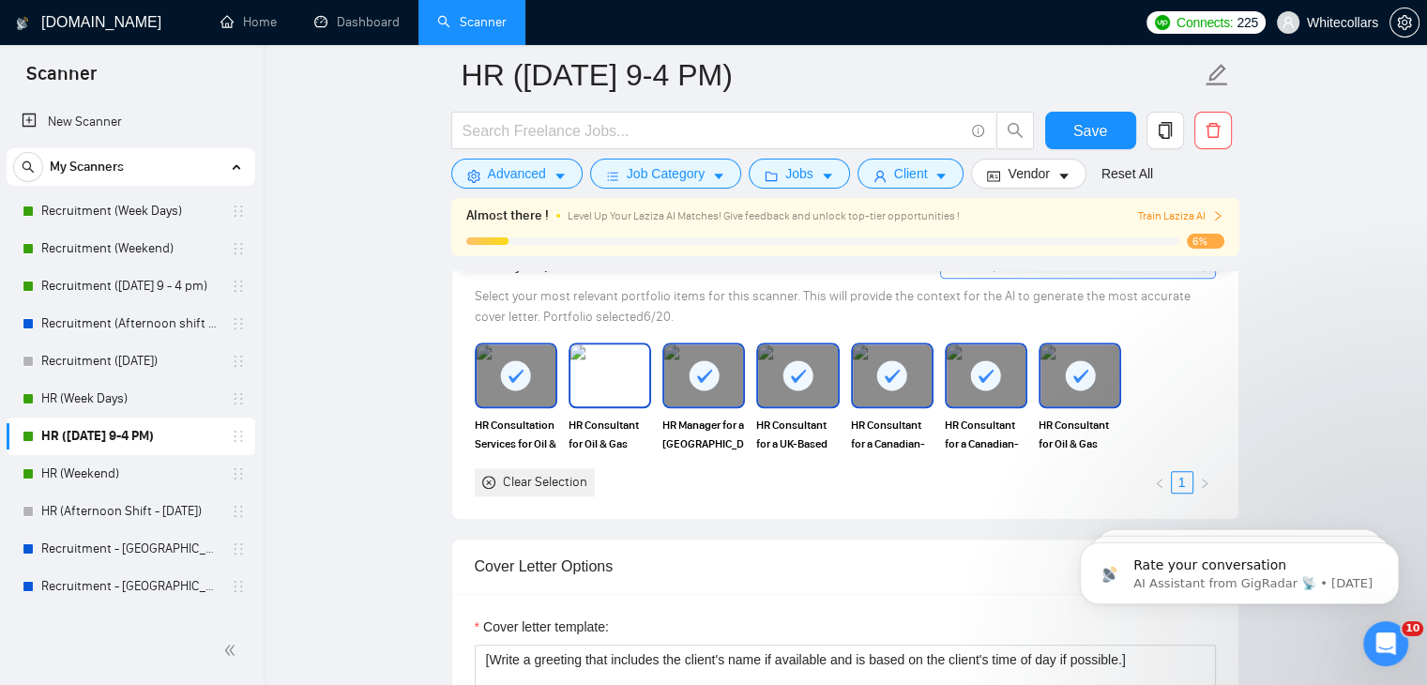
scroll to position [2012, 0]
click at [610, 378] on img at bounding box center [610, 376] width 79 height 62
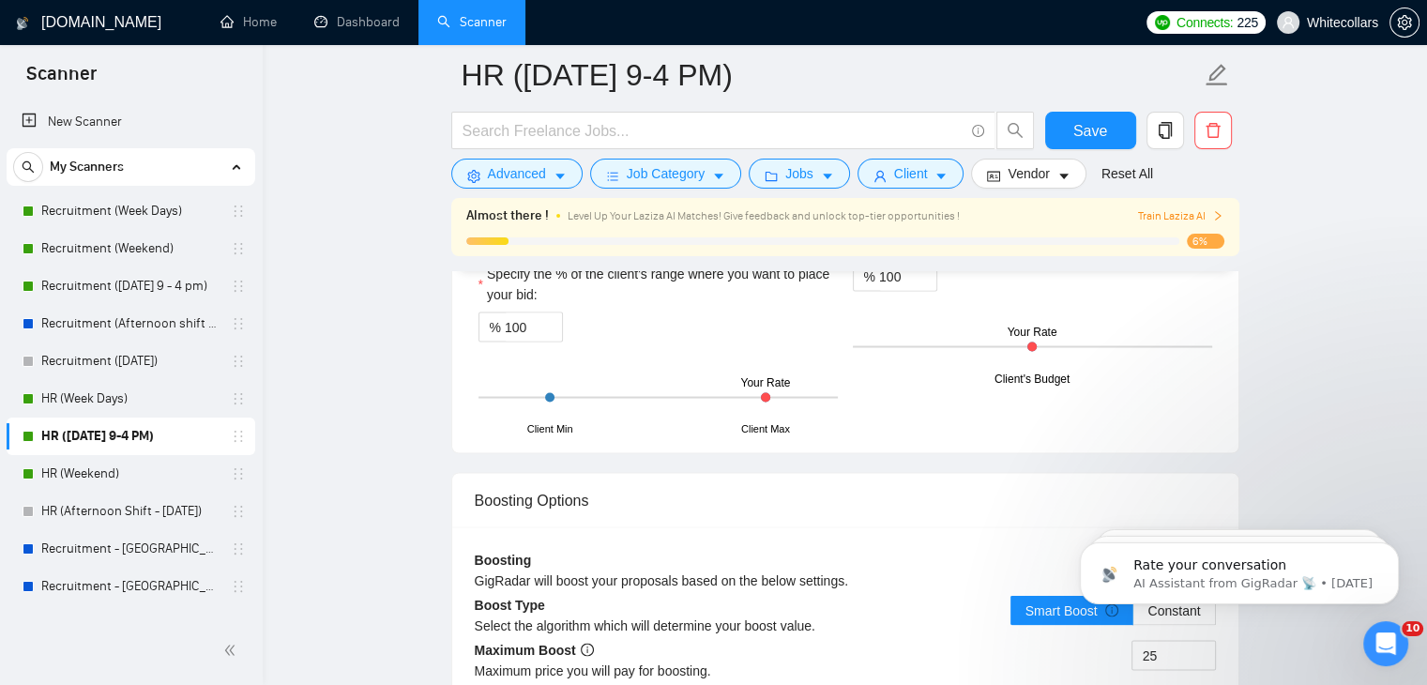
scroll to position [3427, 0]
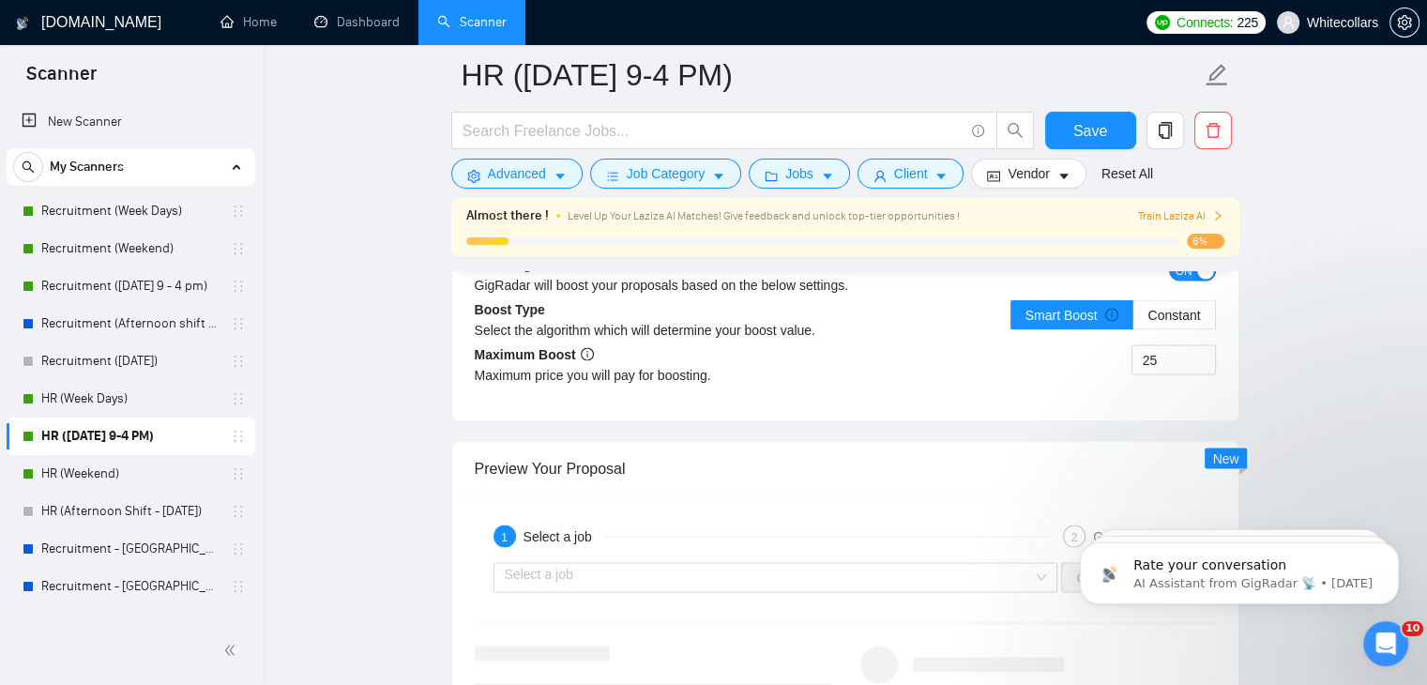
scroll to position [3717, 0]
click at [1145, 368] on input "25" at bounding box center [1174, 363] width 83 height 28
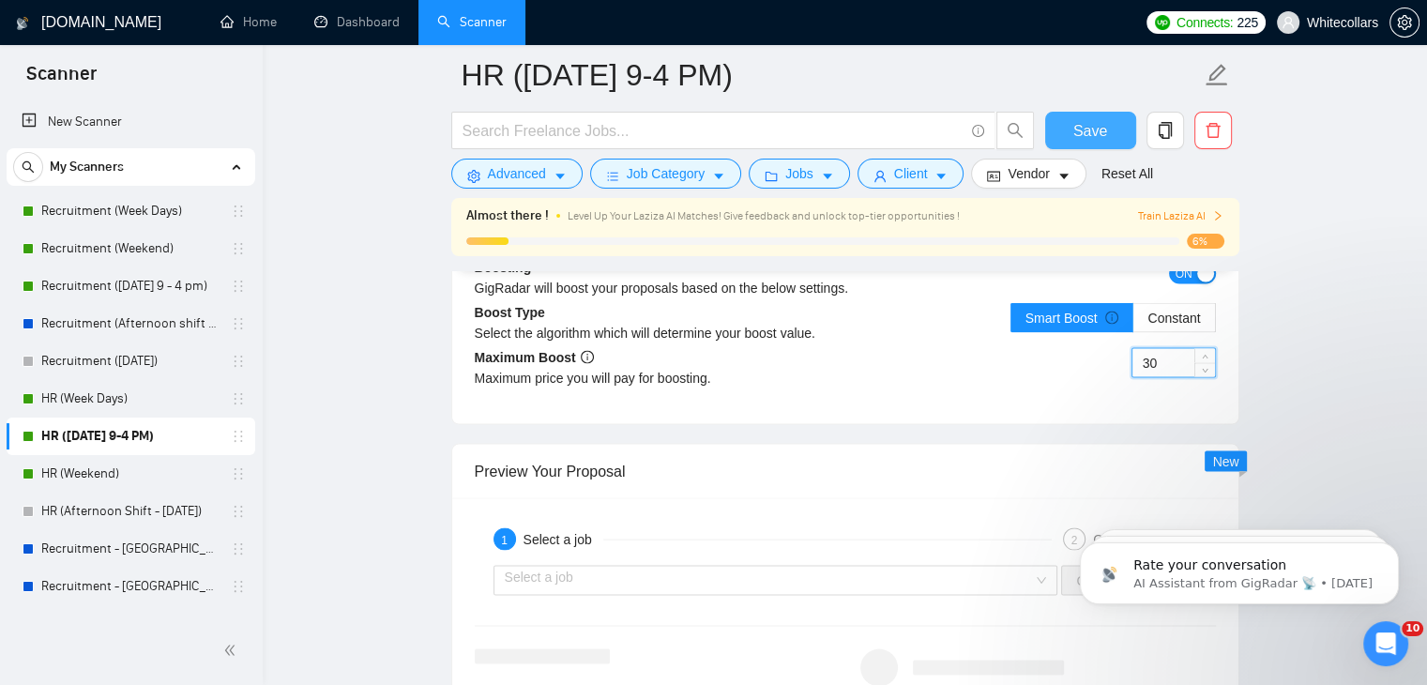
type input "30"
click at [1118, 130] on button "Save" at bounding box center [1090, 131] width 91 height 38
click at [86, 463] on link "HR (Weekend)" at bounding box center [130, 474] width 178 height 38
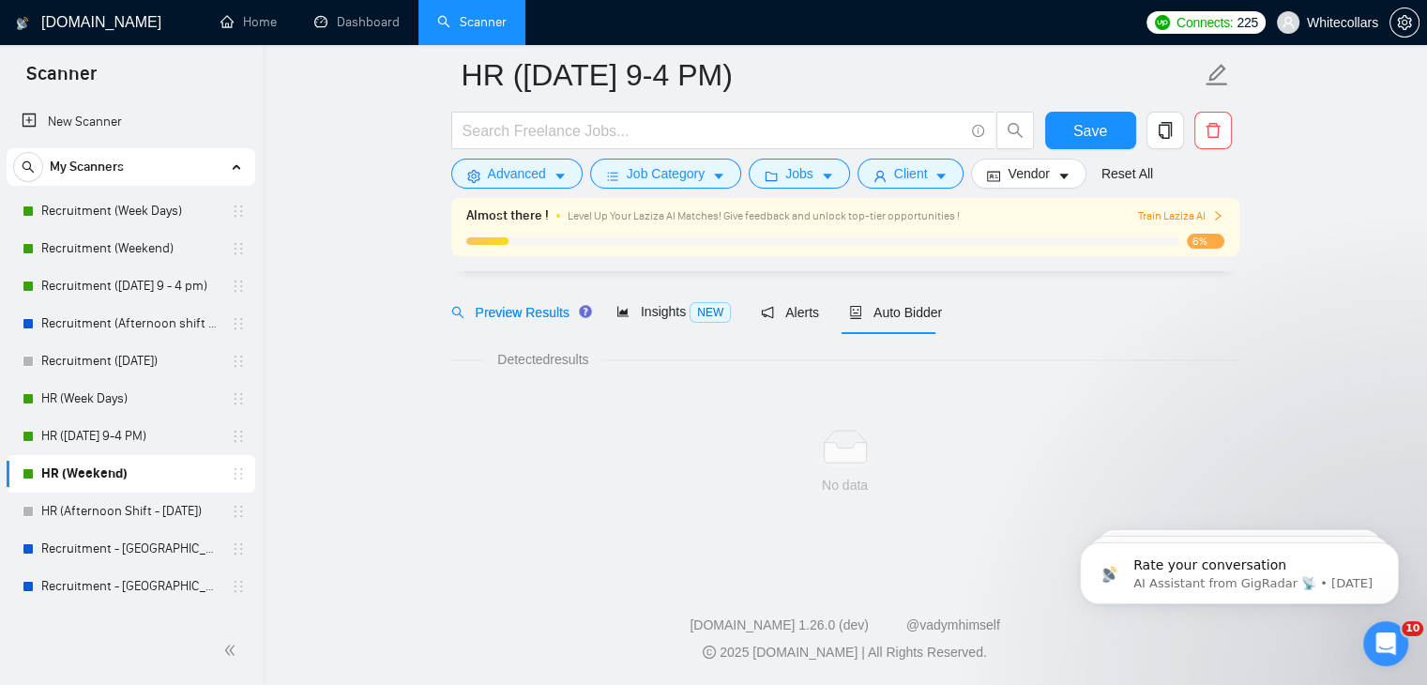
scroll to position [59, 0]
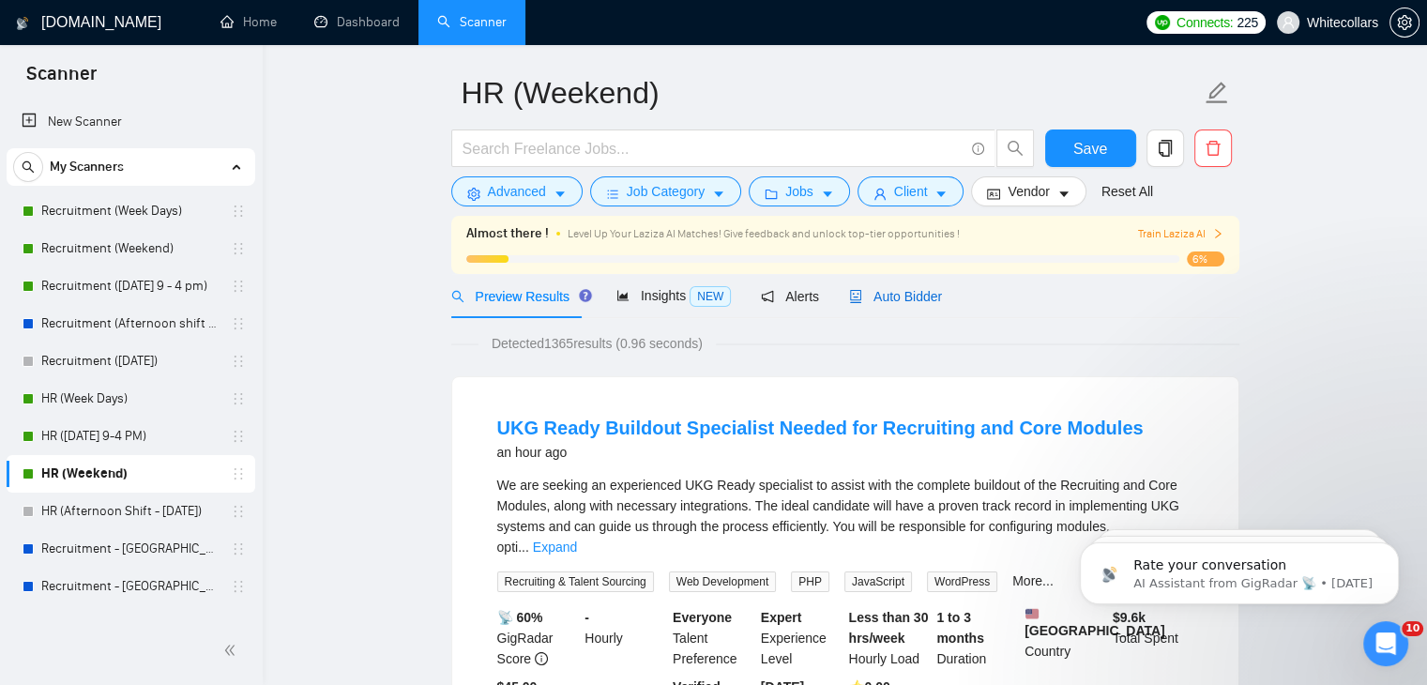
click at [892, 292] on span "Auto Bidder" at bounding box center [895, 296] width 93 height 15
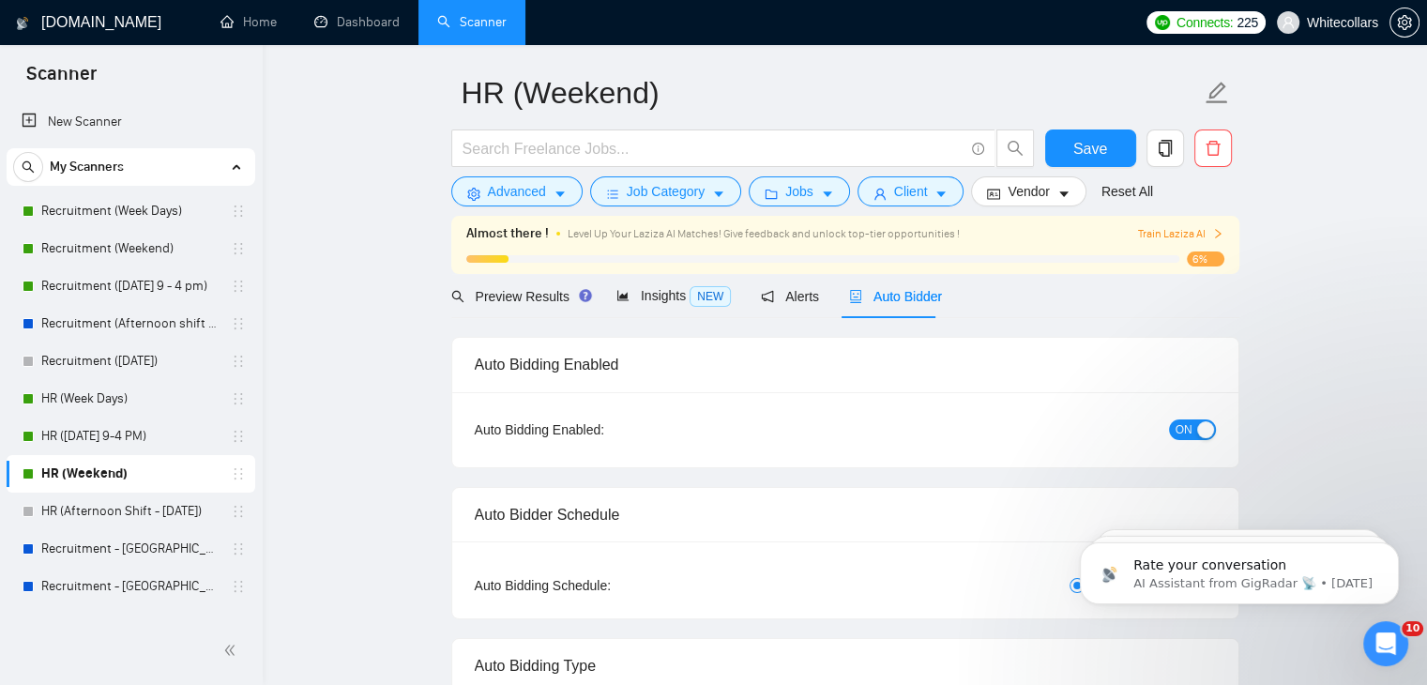
radio input "false"
radio input "true"
checkbox input "true"
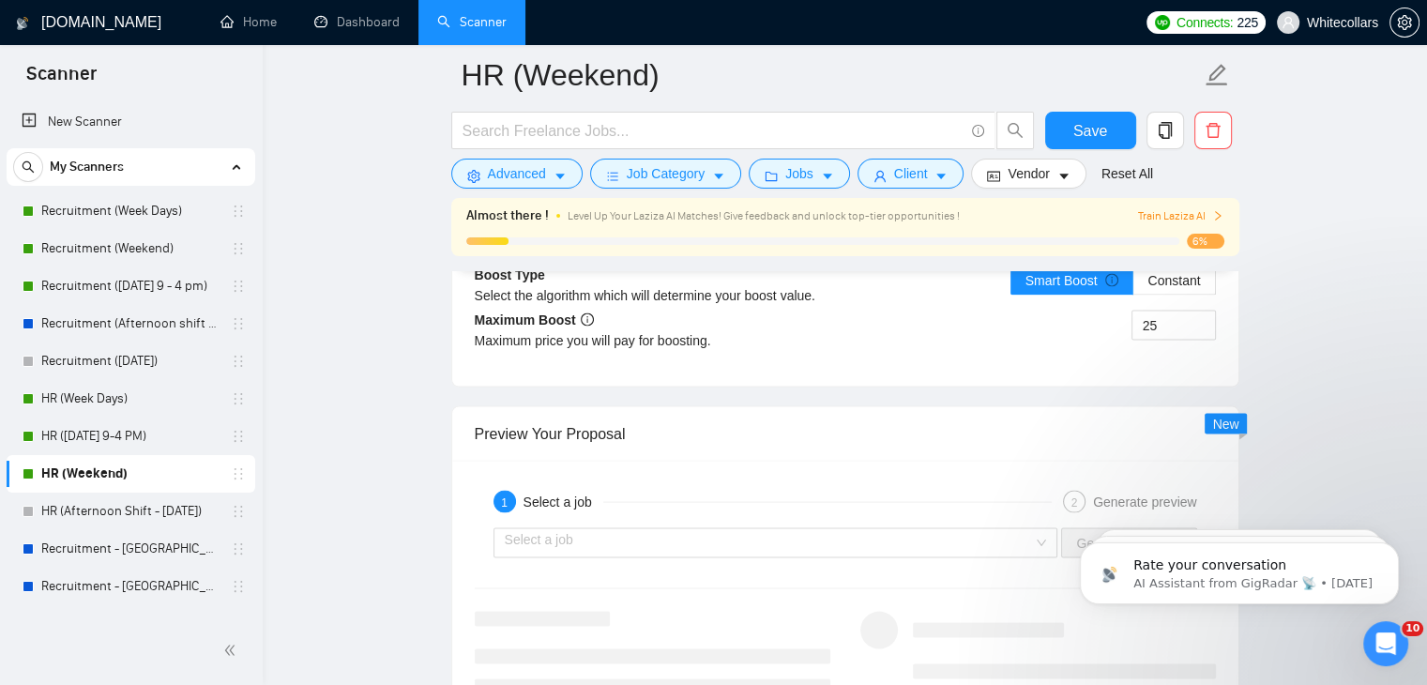
scroll to position [3756, 0]
click at [1190, 313] on input "25" at bounding box center [1174, 324] width 83 height 28
type input "30"
click at [1123, 130] on button "Save" at bounding box center [1090, 131] width 91 height 38
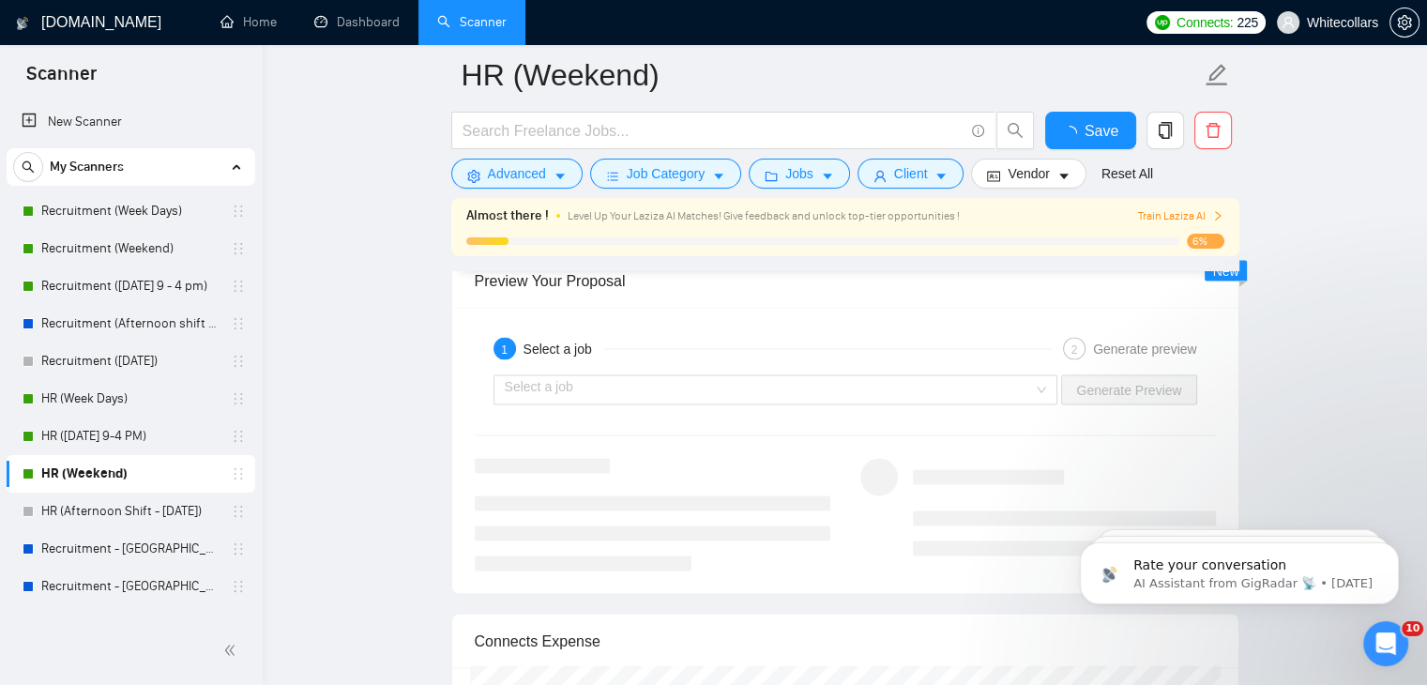
checkbox input "true"
